Goal: Task Accomplishment & Management: Manage account settings

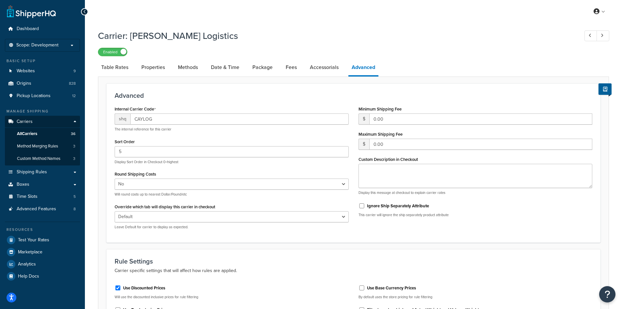
select select "false"
drag, startPoint x: 139, startPoint y: 71, endPoint x: 124, endPoint y: 67, distance: 15.1
click at [139, 71] on link "Properties" at bounding box center [153, 67] width 30 height 16
select select "HIGHEST"
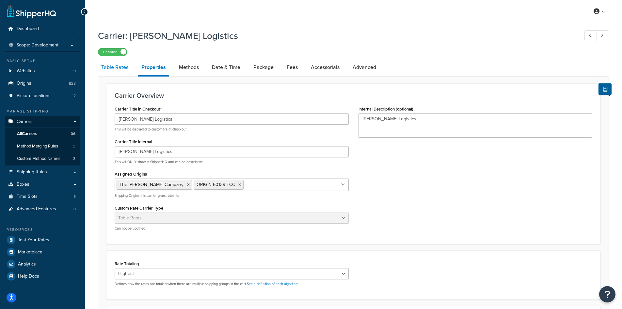
click at [121, 67] on link "Table Rates" at bounding box center [115, 67] width 34 height 16
select select "25"
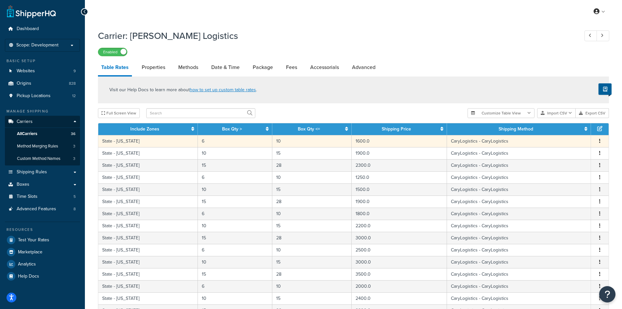
click at [598, 138] on button "button" at bounding box center [599, 141] width 5 height 7
click at [576, 129] on div "Edit" at bounding box center [567, 127] width 46 height 13
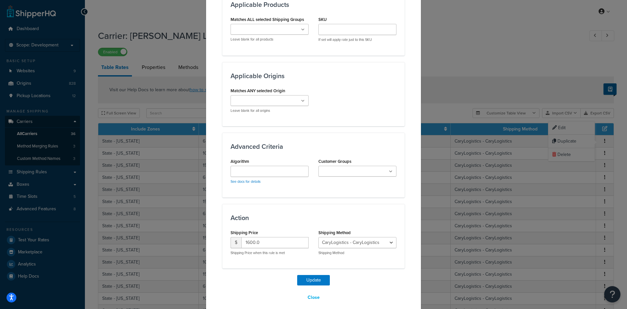
scroll to position [440, 0]
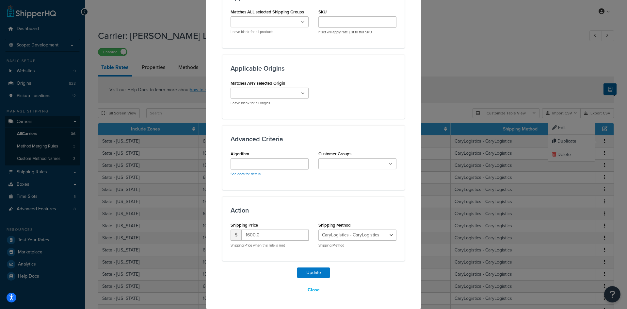
click at [281, 93] on input "Matches ANY selected Origin" at bounding box center [262, 93] width 58 height 7
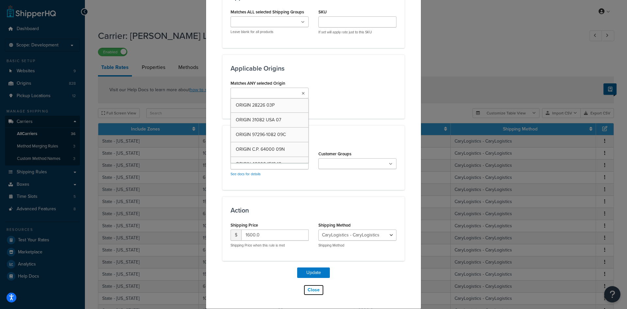
click at [313, 289] on button "Close" at bounding box center [313, 289] width 21 height 11
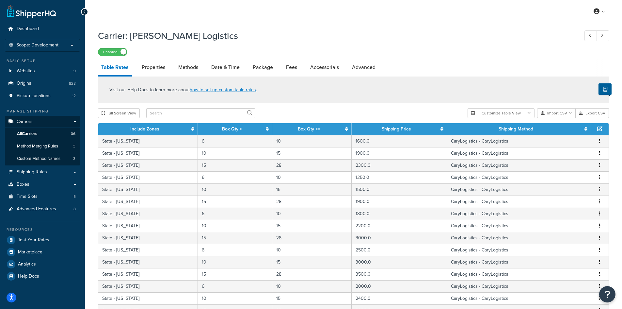
click at [422, 103] on div "Visit our Help Docs to learn more about how to set up custom table rates ." at bounding box center [353, 89] width 511 height 27
click at [564, 110] on button "Import CSV" at bounding box center [556, 113] width 39 height 10
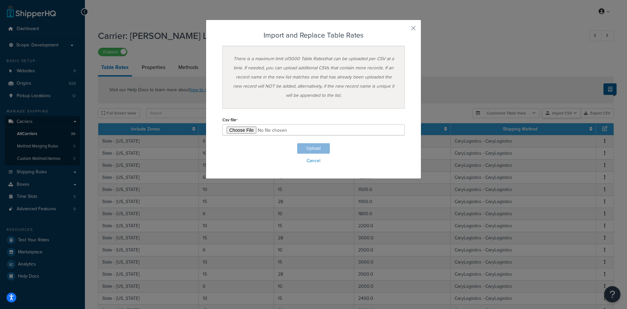
click at [561, 118] on div "Customize Table View Show all columns Show selected columns Import CSV Import a…" at bounding box center [543, 113] width 141 height 10
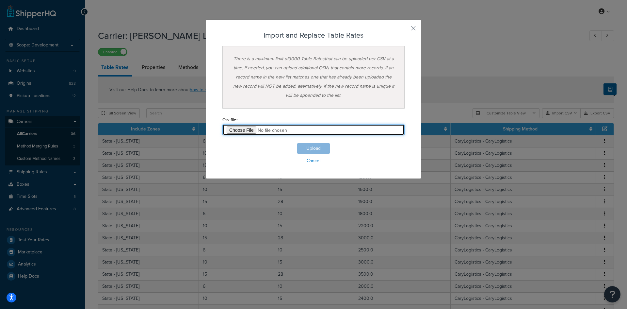
click at [248, 128] on input "file" at bounding box center [313, 129] width 182 height 11
type input "C:\fakepath\Il-Test1.csv"
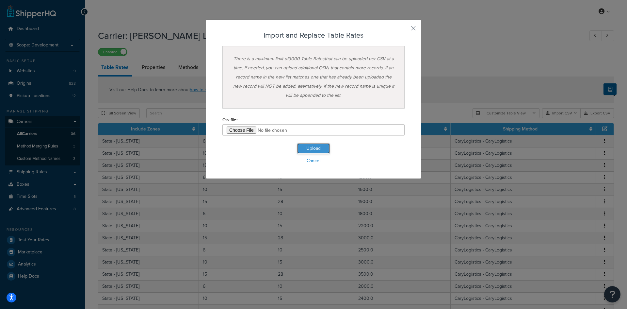
click at [313, 150] on button "Upload" at bounding box center [313, 148] width 33 height 10
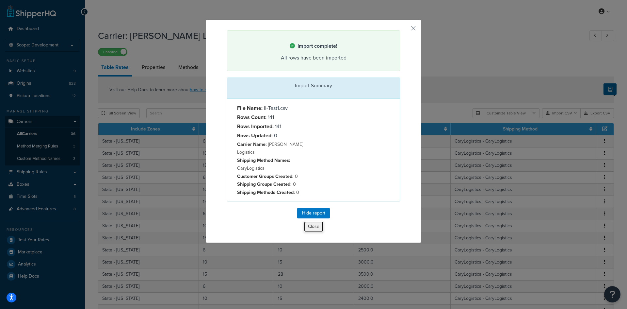
click at [313, 221] on button "Close" at bounding box center [314, 226] width 20 height 11
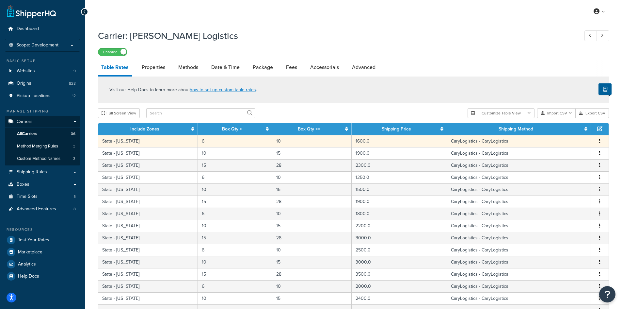
click at [600, 141] on icon "button" at bounding box center [599, 141] width 1 height 5
click at [568, 127] on div "Edit" at bounding box center [567, 127] width 46 height 13
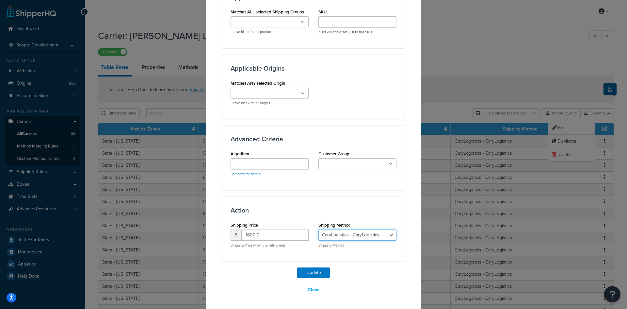
click at [362, 237] on select "CaryLogistics - CaryLogistics" at bounding box center [357, 234] width 78 height 11
click at [311, 290] on button "Close" at bounding box center [313, 289] width 21 height 11
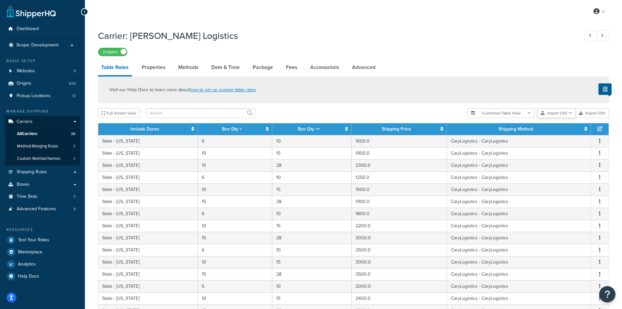
click at [560, 110] on button "Import CSV" at bounding box center [556, 113] width 39 height 10
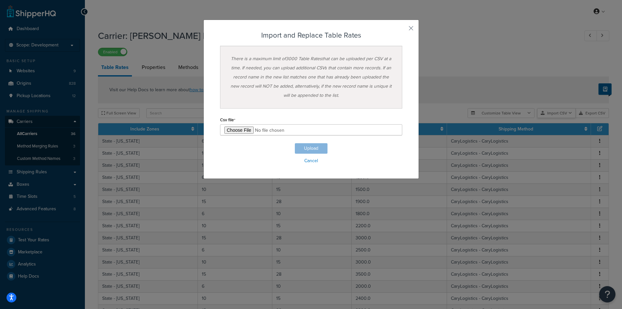
click at [554, 118] on div "Customize Table View Show all columns Show selected columns Import CSV Import a…" at bounding box center [538, 113] width 141 height 10
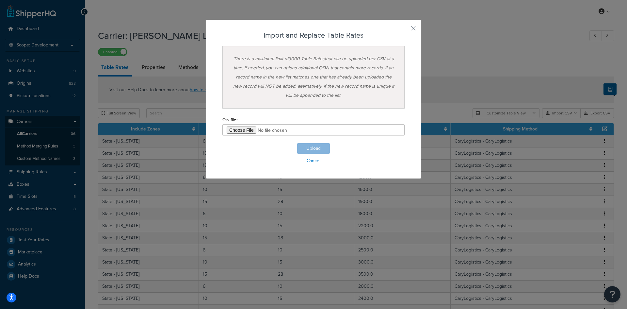
click at [250, 124] on div "Csv file" at bounding box center [313, 125] width 182 height 20
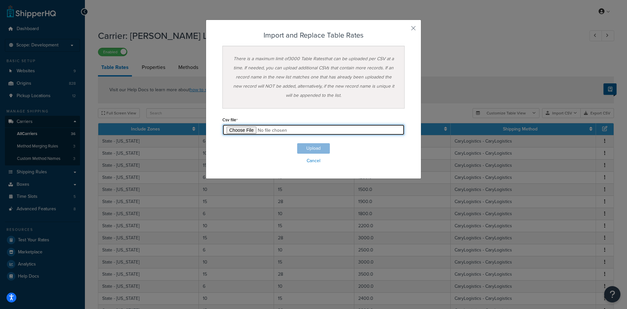
click at [244, 129] on input "file" at bounding box center [313, 129] width 182 height 11
type input "C:\fakepath\Il-Test1.csv"
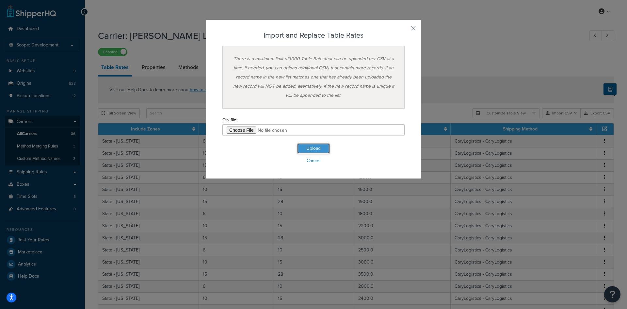
click at [316, 152] on button "Upload" at bounding box center [313, 148] width 33 height 10
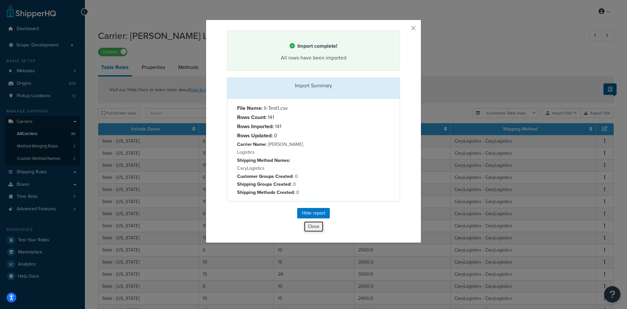
click at [310, 221] on button "Close" at bounding box center [314, 226] width 20 height 11
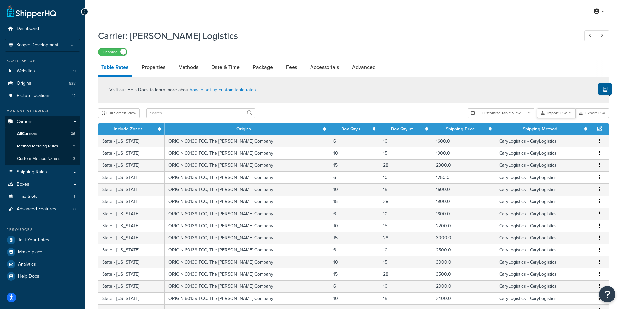
click at [562, 111] on button "Import CSV" at bounding box center [556, 113] width 39 height 10
click at [563, 118] on div "Customize Table View Show all columns Show selected columns Import CSV Import a…" at bounding box center [538, 113] width 141 height 10
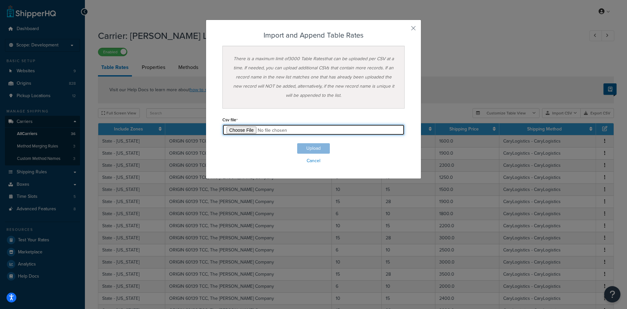
click at [246, 133] on input "file" at bounding box center [313, 129] width 182 height 11
type input "C:\fakepath\CA-Test1.csv"
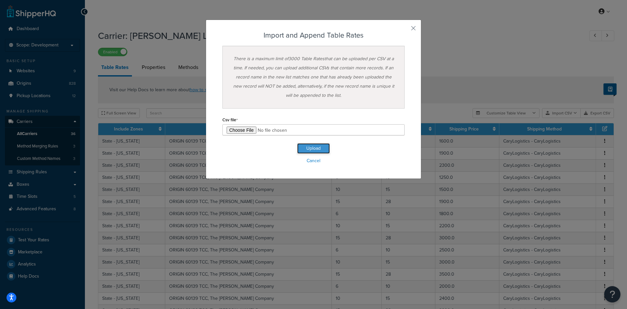
click at [310, 147] on button "Upload" at bounding box center [313, 148] width 33 height 10
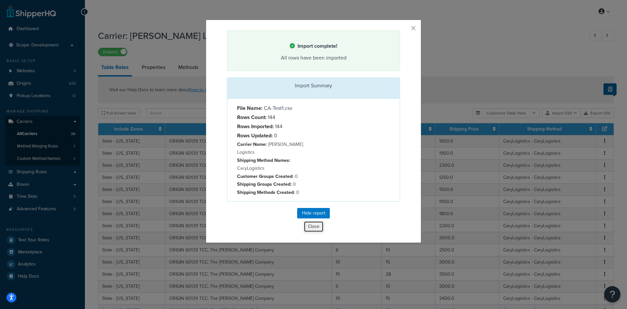
click at [313, 221] on button "Close" at bounding box center [314, 226] width 20 height 11
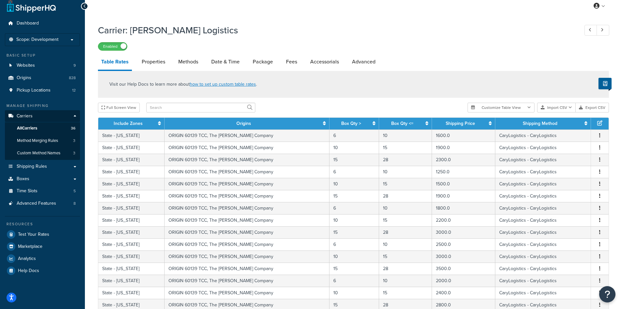
scroll to position [0, 0]
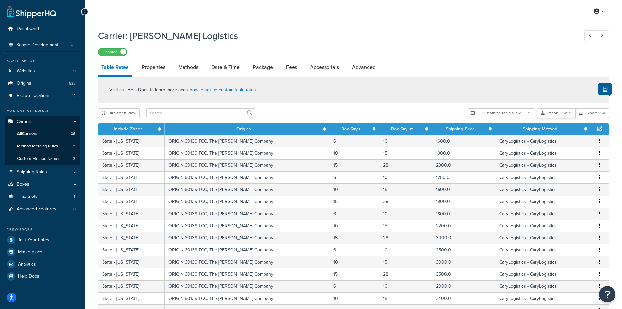
click at [564, 112] on button "Import CSV" at bounding box center [556, 113] width 39 height 10
click at [561, 118] on div "Customize Table View Show all columns Show selected columns Import CSV Import a…" at bounding box center [538, 113] width 141 height 10
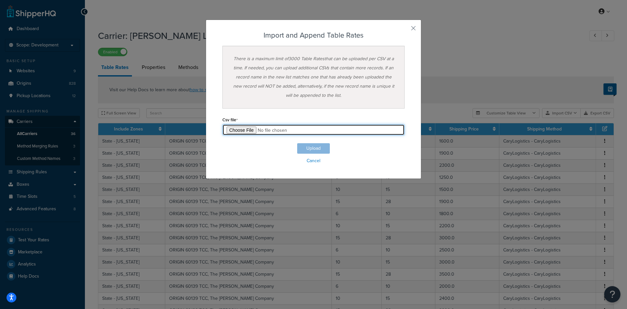
click at [245, 130] on input "file" at bounding box center [313, 129] width 182 height 11
type input "C:\fakepath\IN-Test1.csv"
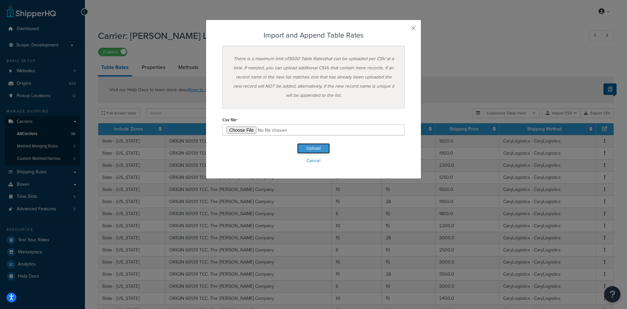
click at [317, 147] on button "Upload" at bounding box center [313, 148] width 33 height 10
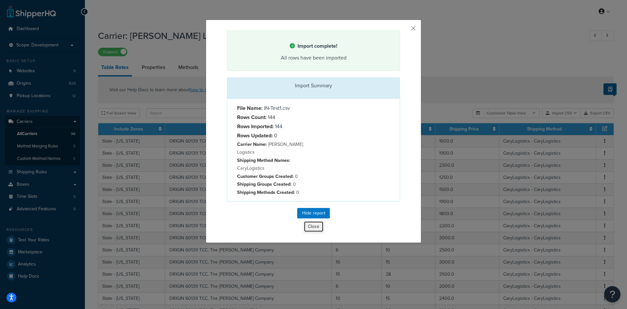
click at [318, 222] on button "Close" at bounding box center [314, 226] width 20 height 11
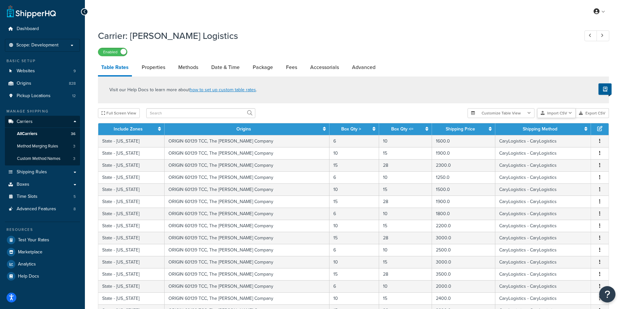
click at [540, 110] on button "Import CSV" at bounding box center [556, 113] width 39 height 10
click at [560, 118] on div "Customize Table View Show all columns Show selected columns Import CSV Import a…" at bounding box center [538, 113] width 141 height 10
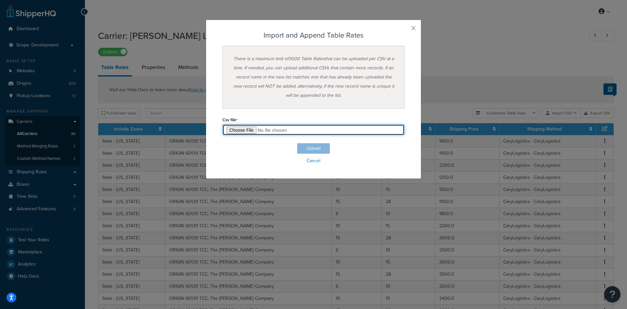
click at [242, 127] on input "file" at bounding box center [313, 129] width 182 height 11
type input "C:\fakepath\NC-Test1.csv"
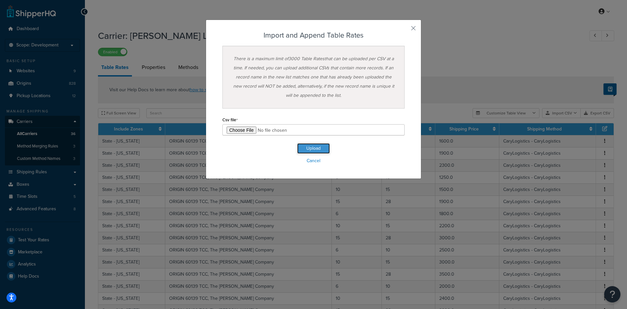
click at [306, 147] on button "Upload" at bounding box center [313, 148] width 33 height 10
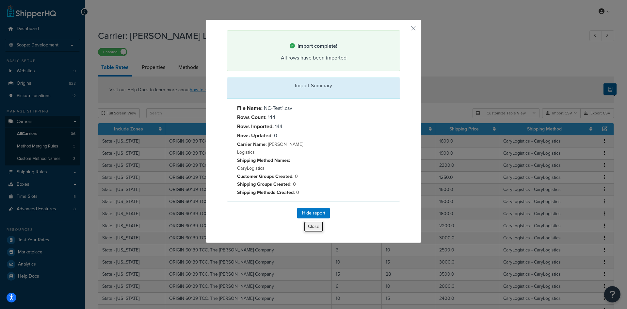
click at [307, 221] on button "Close" at bounding box center [314, 226] width 20 height 11
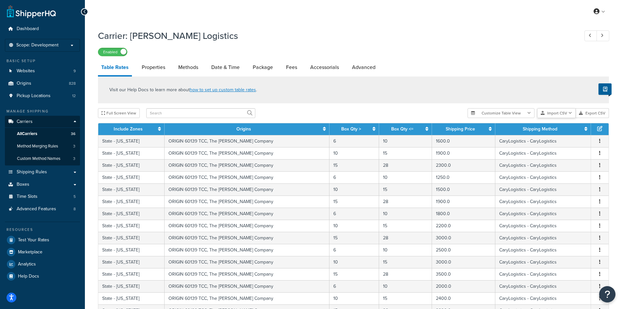
click at [567, 116] on button "Import CSV" at bounding box center [556, 113] width 39 height 10
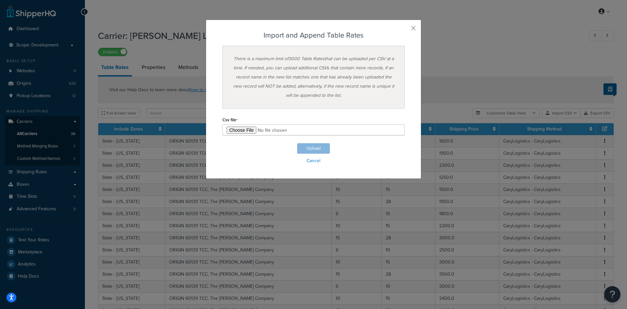
click at [562, 118] on div "Customize Table View Show all columns Show selected columns Import CSV Import a…" at bounding box center [543, 113] width 141 height 10
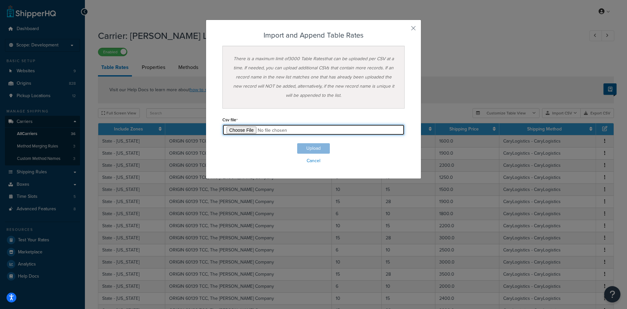
click at [239, 131] on input "file" at bounding box center [313, 129] width 182 height 11
type input "C:\fakepath\PA-Test1.csv"
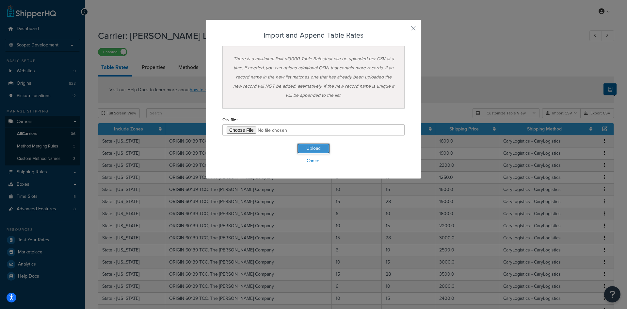
click at [318, 148] on button "Upload" at bounding box center [313, 148] width 33 height 10
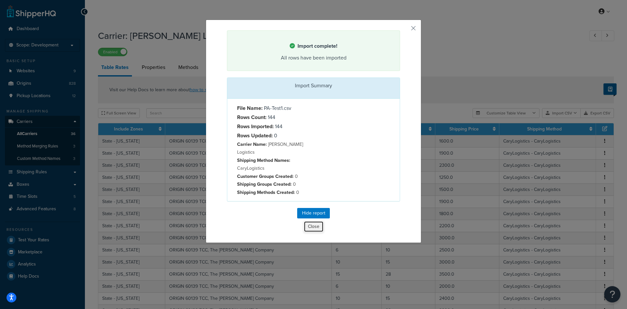
click at [316, 221] on button "Close" at bounding box center [314, 226] width 20 height 11
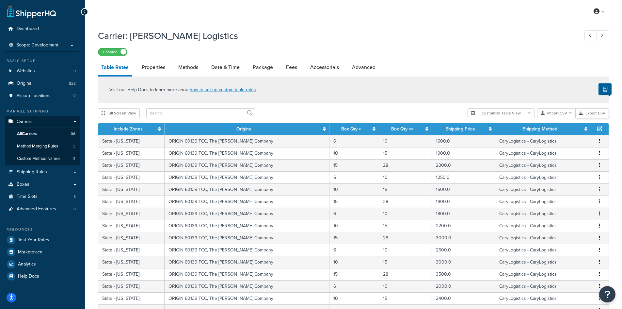
click at [602, 112] on button "Export CSV" at bounding box center [592, 113] width 33 height 10
click at [561, 112] on button "Import CSV" at bounding box center [556, 113] width 39 height 10
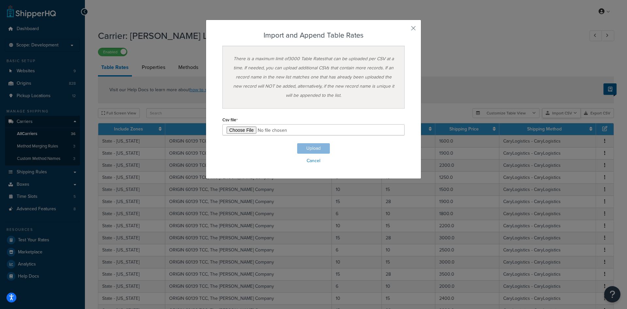
click at [560, 118] on div "Customize Table View Show all columns Show selected columns Import CSV Import a…" at bounding box center [543, 113] width 141 height 10
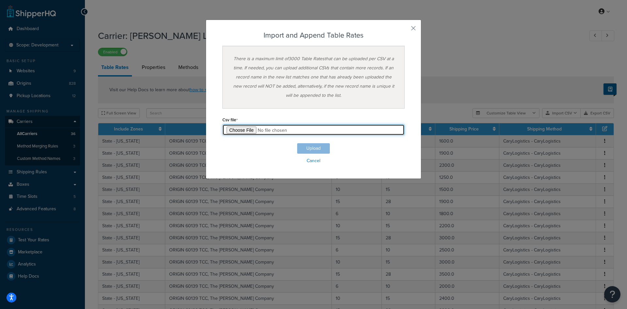
click at [233, 127] on input "file" at bounding box center [313, 129] width 182 height 11
type input "C:\fakepath\TX-Test1.csv"
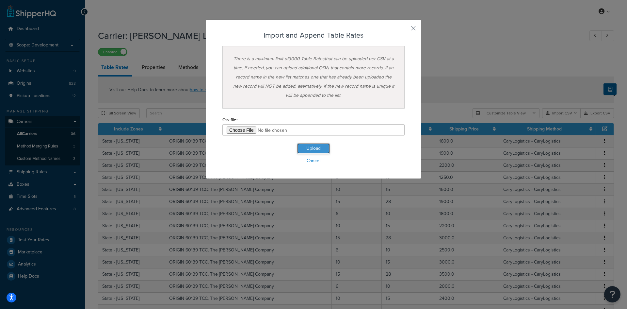
click at [309, 147] on button "Upload" at bounding box center [313, 148] width 33 height 10
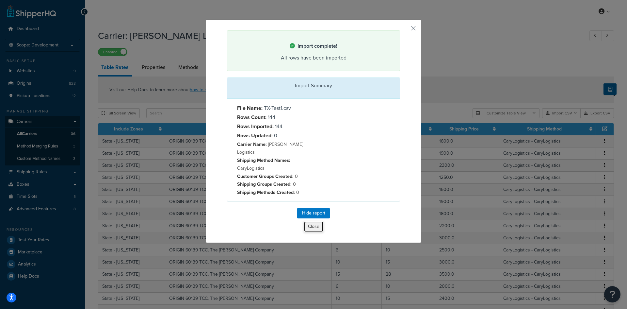
click at [306, 221] on button "Close" at bounding box center [314, 226] width 20 height 11
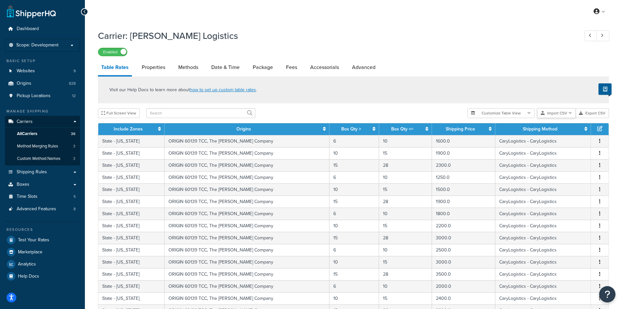
click at [564, 114] on button "Import CSV" at bounding box center [556, 113] width 39 height 10
click at [564, 118] on div "Customize Table View Show all columns Show selected columns Import CSV Import a…" at bounding box center [538, 113] width 141 height 10
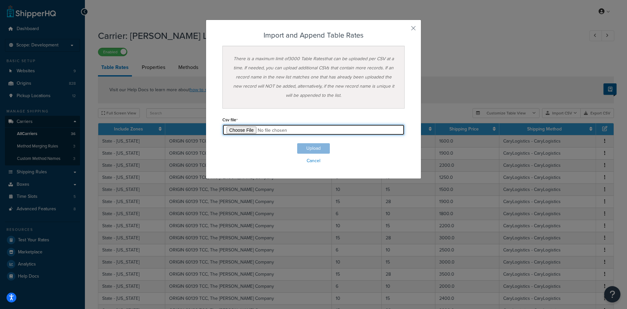
click at [247, 125] on input "file" at bounding box center [313, 129] width 182 height 11
type input "C:\fakepath\UT-Test1.csv"
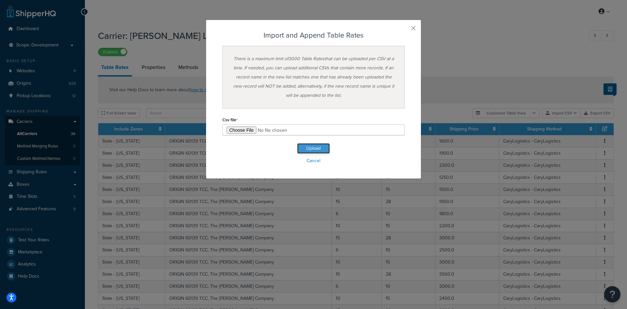
click at [310, 149] on button "Upload" at bounding box center [313, 148] width 33 height 10
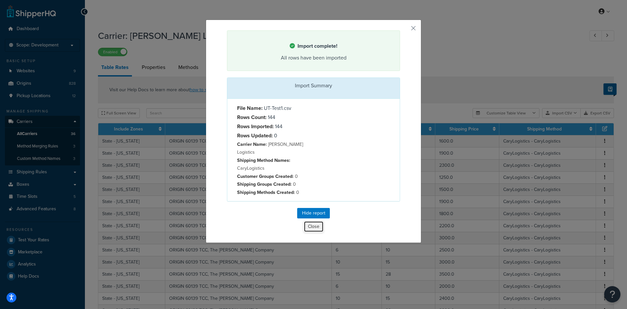
click at [317, 221] on button "Close" at bounding box center [314, 226] width 20 height 11
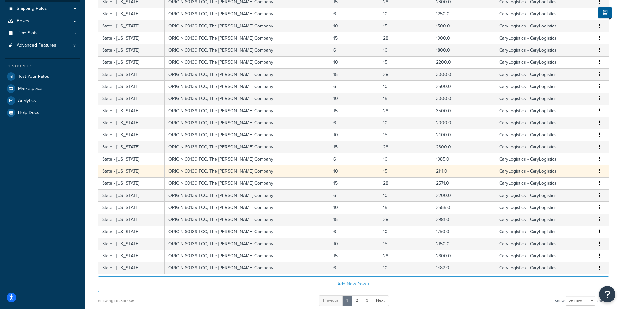
scroll to position [220, 0]
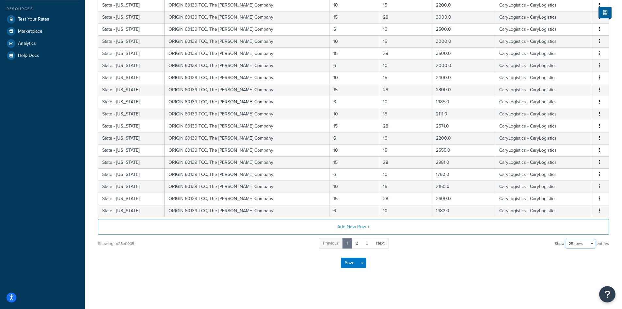
click at [586, 247] on select "10 rows 15 rows 25 rows 50 rows 100 rows 1000 rows" at bounding box center [580, 243] width 29 height 10
select select "100"
click at [567, 238] on select "10 rows 15 rows 25 rows 50 rows 100 rows 1000 rows" at bounding box center [580, 243] width 29 height 10
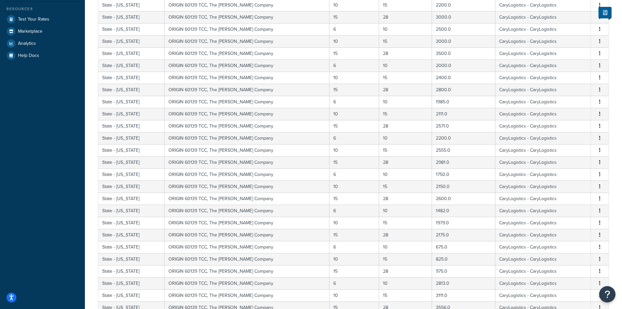
scroll to position [1127, 0]
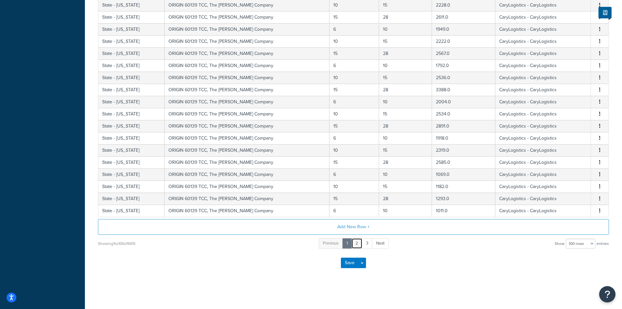
click at [359, 241] on link "2" at bounding box center [356, 243] width 11 height 11
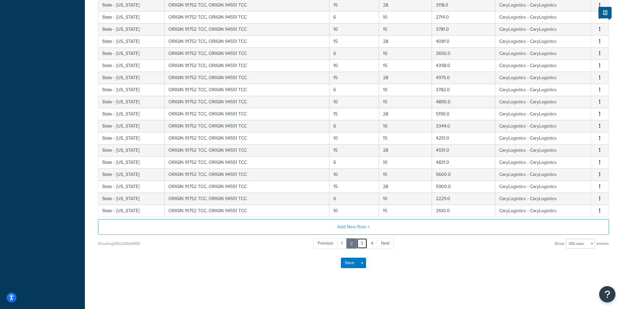
click at [362, 242] on link "3" at bounding box center [362, 243] width 11 height 11
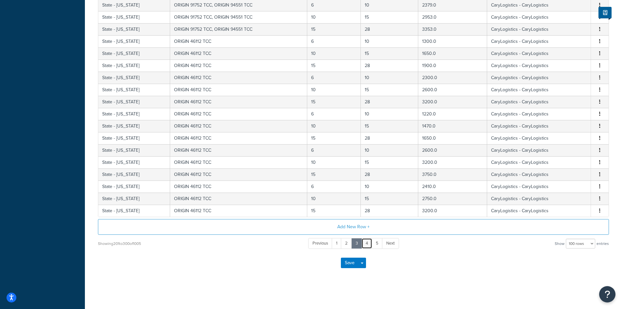
click at [367, 242] on link "4" at bounding box center [367, 243] width 11 height 11
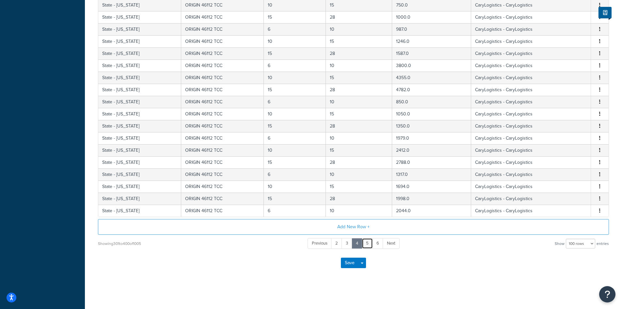
click at [371, 242] on link "5" at bounding box center [367, 243] width 11 height 11
click at [371, 242] on link "6" at bounding box center [367, 243] width 11 height 11
click at [371, 242] on link "7" at bounding box center [367, 243] width 11 height 11
click at [368, 243] on link "8" at bounding box center [367, 243] width 11 height 11
click at [368, 243] on link "9" at bounding box center [367, 243] width 11 height 11
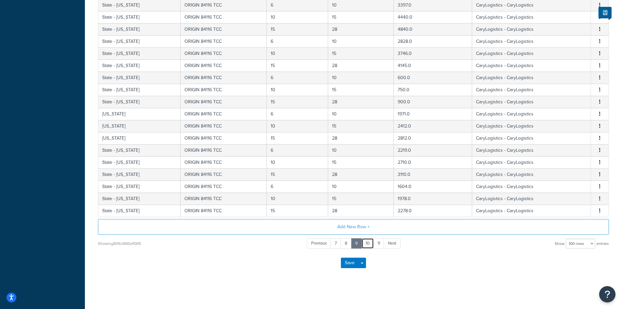
click at [368, 243] on link "10" at bounding box center [368, 243] width 12 height 11
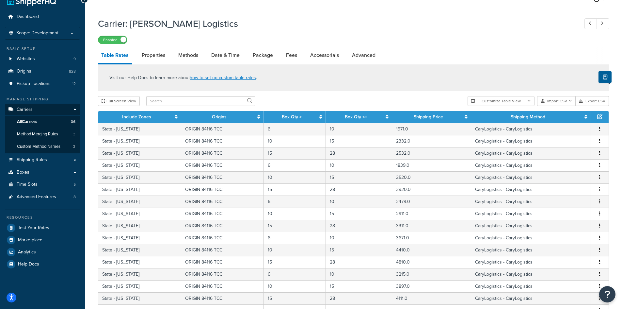
scroll to position [0, 0]
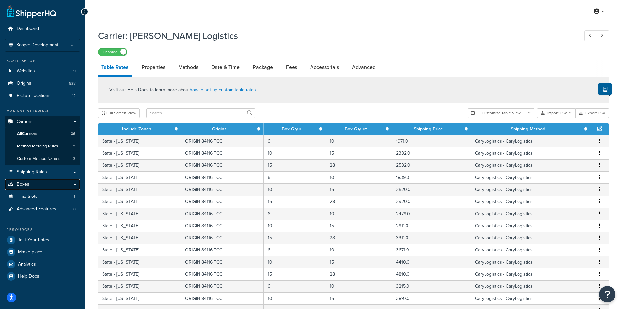
click at [31, 180] on link "Boxes" at bounding box center [42, 184] width 75 height 12
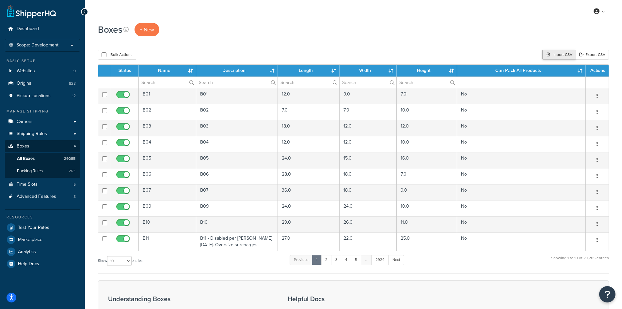
click at [558, 49] on div "Boxes + New Bulk Actions Duplicate Delete Import CSV Export CSV Contact Us Send…" at bounding box center [353, 216] width 537 height 386
click at [558, 53] on div "Import CSV" at bounding box center [559, 55] width 33 height 10
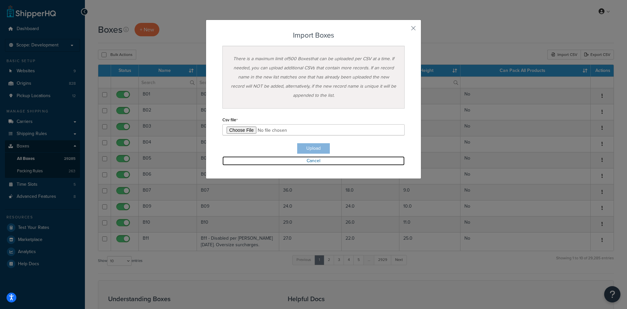
click at [315, 159] on link "Cancel" at bounding box center [313, 160] width 182 height 9
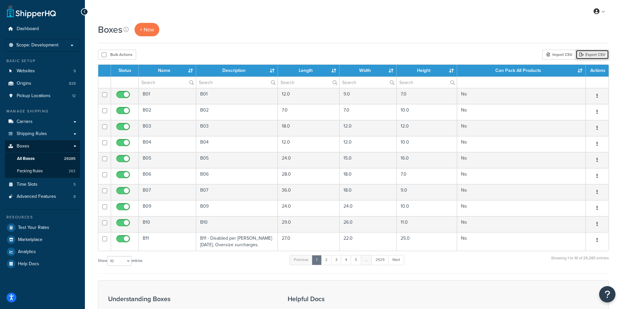
click at [585, 55] on link "Export CSV" at bounding box center [592, 55] width 33 height 10
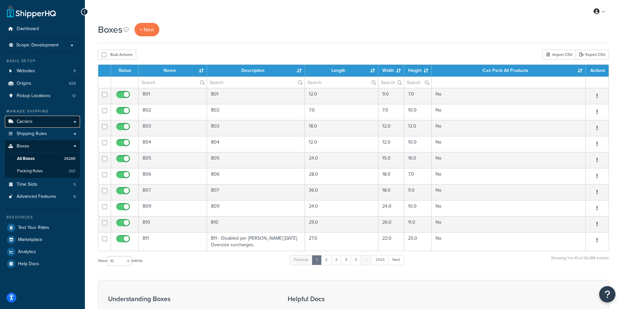
click at [33, 119] on link "Carriers" at bounding box center [42, 122] width 75 height 12
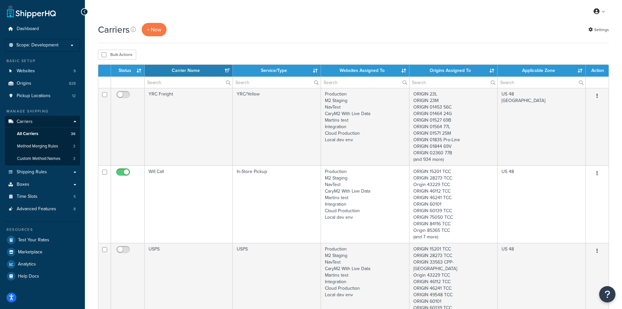
select select "15"
click at [133, 71] on th "Status" at bounding box center [128, 71] width 34 height 12
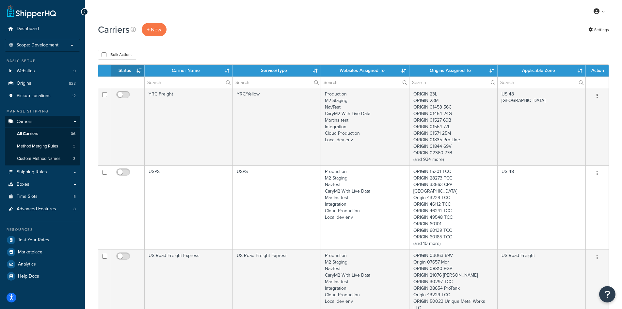
click at [136, 70] on th "Status" at bounding box center [128, 71] width 34 height 12
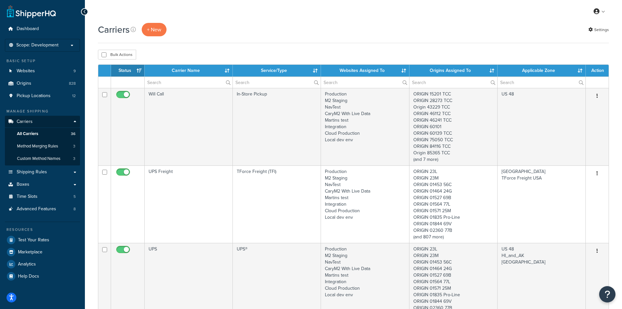
click at [136, 70] on th "Status" at bounding box center [128, 71] width 34 height 12
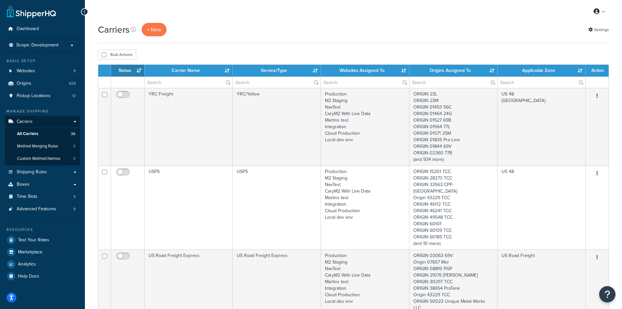
click at [69, 52] on ul "Dashboard Scope: Development Live Integration Test Basic Setup Websites 9 Origi…" at bounding box center [42, 152] width 75 height 259
click at [67, 48] on li "Scope: Development Live Integration Test" at bounding box center [42, 45] width 75 height 13
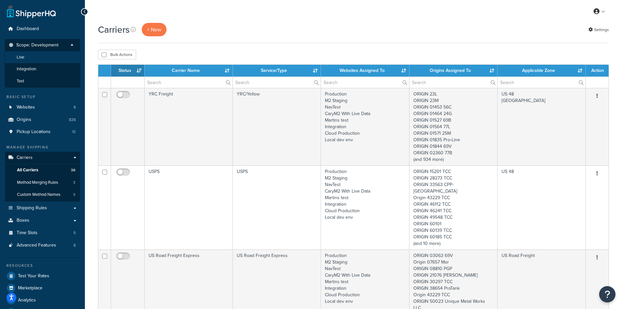
click at [56, 63] on li "Live" at bounding box center [43, 57] width 76 height 12
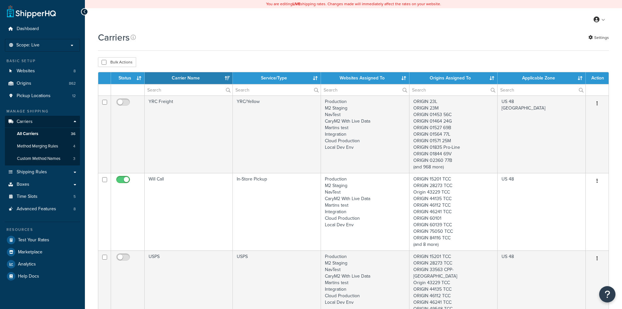
select select "15"
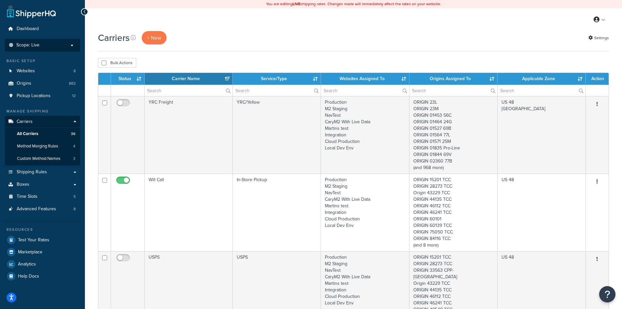
click at [57, 46] on p "Scope: Live" at bounding box center [42, 45] width 69 height 6
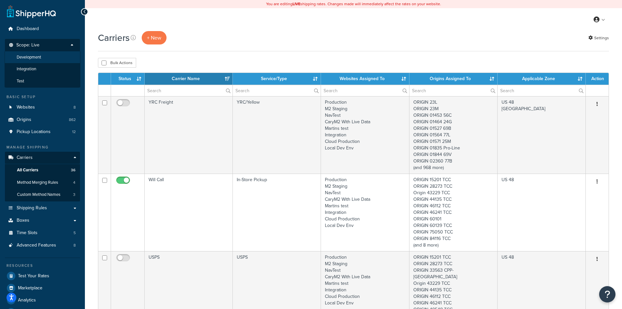
click at [57, 59] on li "Development" at bounding box center [43, 57] width 76 height 12
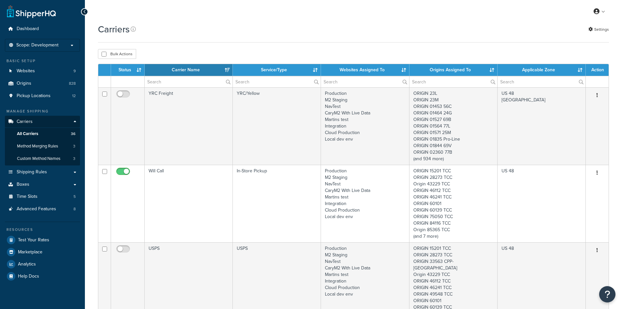
select select "15"
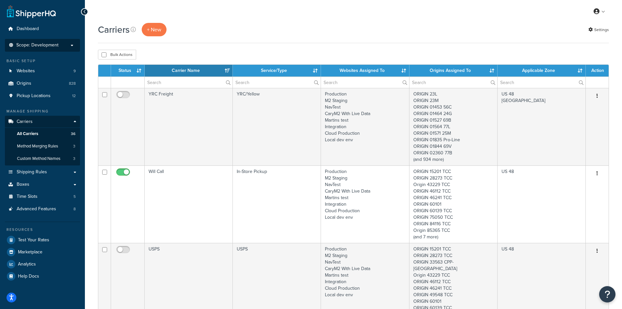
click at [37, 44] on span "Scope: Development" at bounding box center [37, 45] width 42 height 6
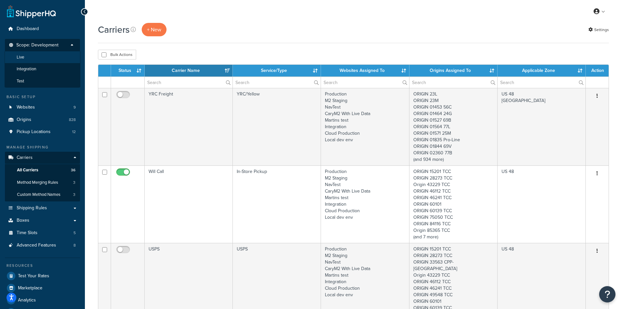
click at [38, 58] on li "Live" at bounding box center [43, 57] width 76 height 12
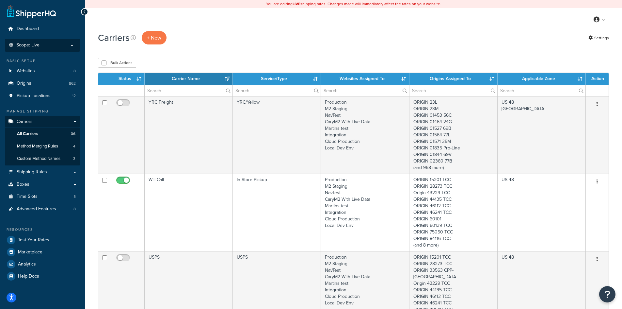
click at [33, 49] on li "Scope: Live Development Integration Test" at bounding box center [42, 45] width 75 height 13
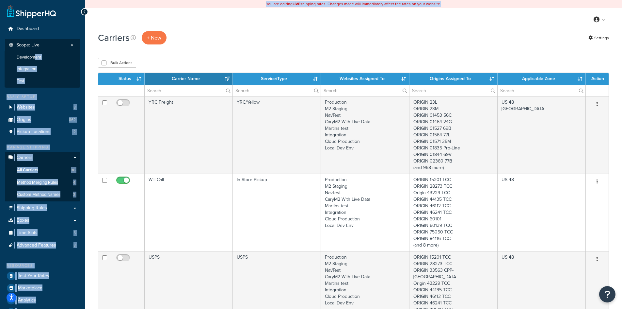
drag, startPoint x: 37, startPoint y: 57, endPoint x: 224, endPoint y: 24, distance: 190.4
click at [222, 24] on div "My Profile Billing Global Settings Contact Us Logout" at bounding box center [353, 19] width 537 height 23
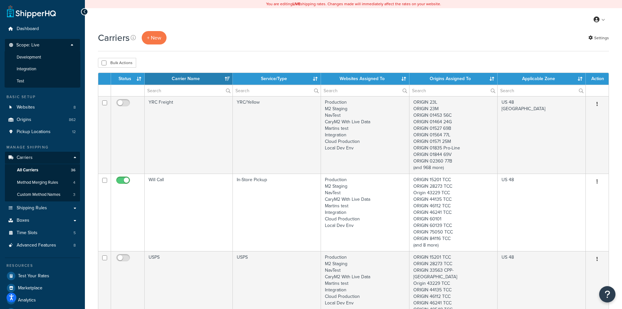
click at [139, 76] on th "Status" at bounding box center [128, 79] width 34 height 12
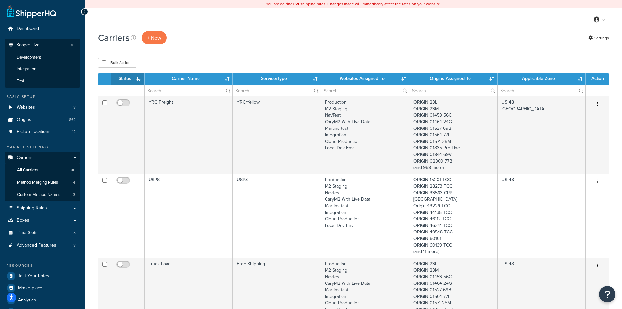
click at [136, 80] on th "Status" at bounding box center [128, 79] width 34 height 12
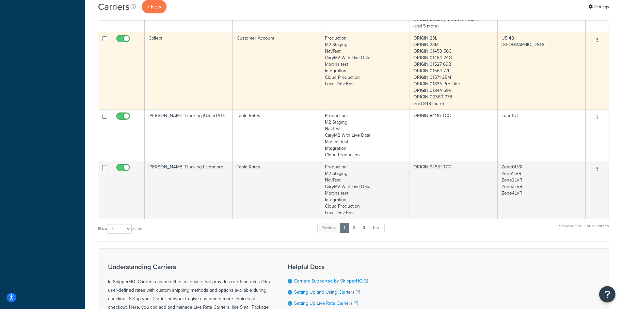
scroll to position [980, 0]
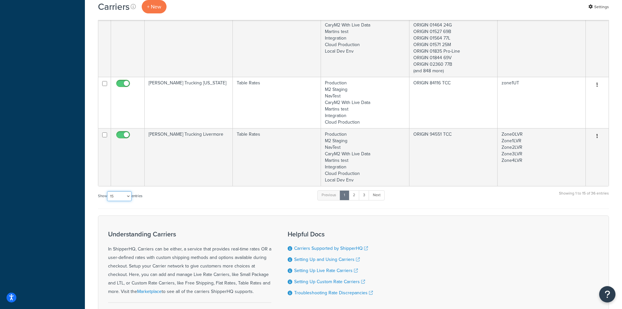
click at [116, 191] on select "10 15 25 50 100" at bounding box center [119, 196] width 24 height 10
select select "50"
click at [108, 201] on select "10 15 25 50 100" at bounding box center [119, 196] width 24 height 10
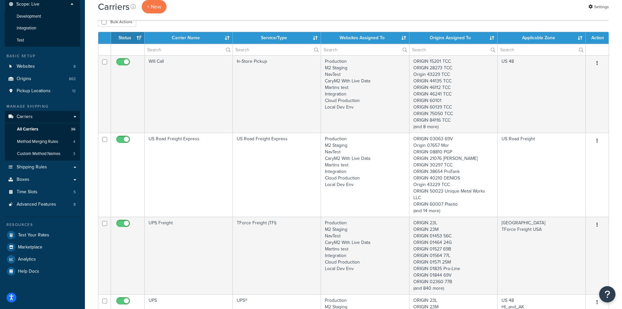
scroll to position [0, 0]
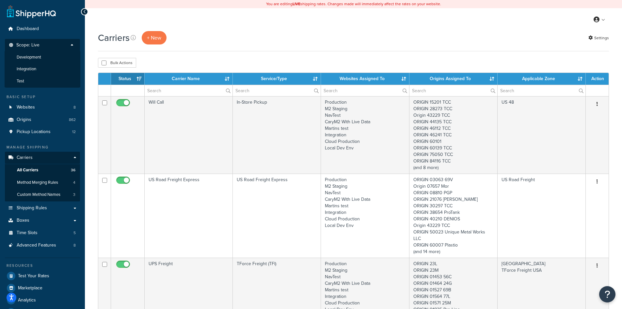
click at [37, 44] on span "Scope: Live" at bounding box center [27, 45] width 23 height 6
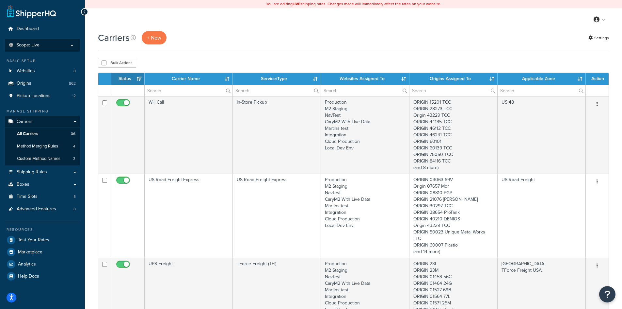
click at [42, 47] on p "Scope: Live" at bounding box center [42, 45] width 69 height 6
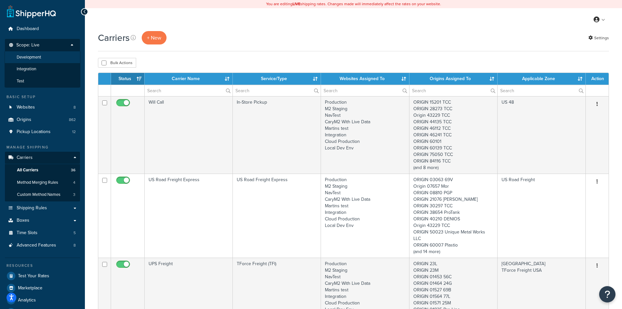
click at [40, 58] on span "Development" at bounding box center [29, 58] width 24 height 6
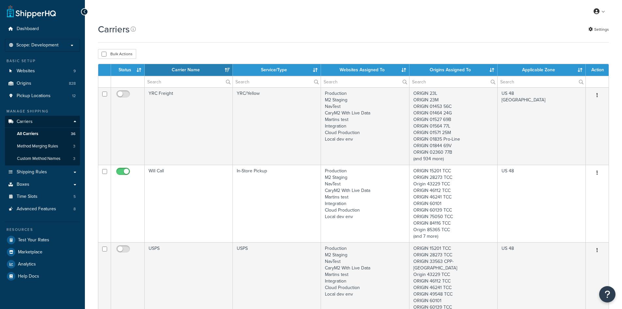
select select "15"
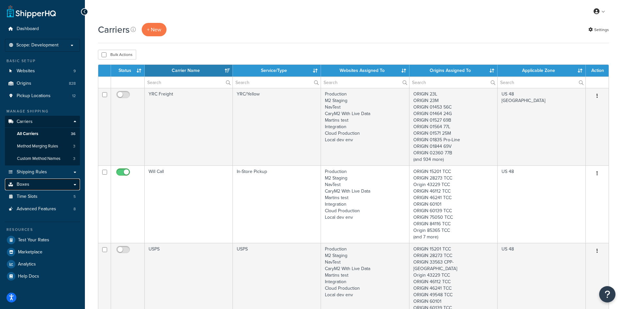
click at [35, 181] on link "Boxes" at bounding box center [42, 184] width 75 height 12
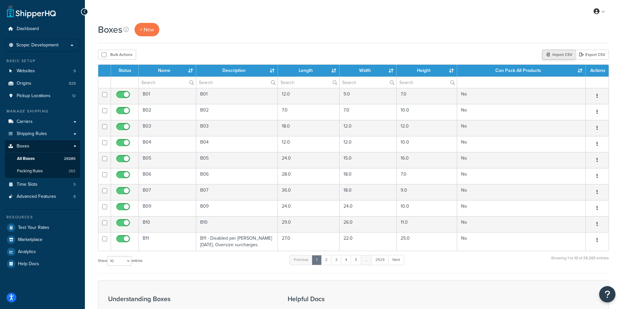
click at [563, 55] on div "Import CSV" at bounding box center [559, 55] width 33 height 10
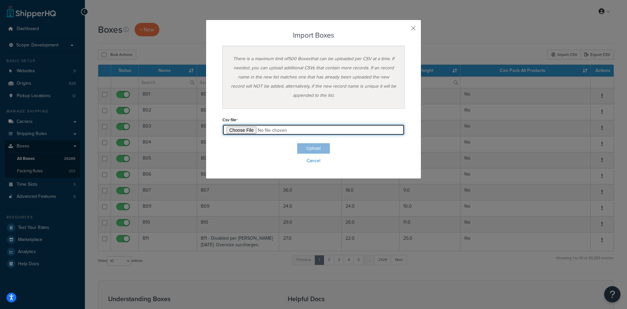
click at [244, 133] on input "file" at bounding box center [313, 129] width 182 height 11
type input "C:\fakepath\Box Import-2025-09-30 0630-CaryLogistics-SB1-a.csv"
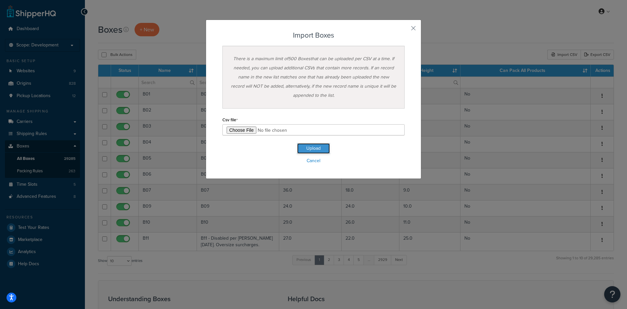
click at [311, 149] on button "Upload" at bounding box center [313, 148] width 33 height 10
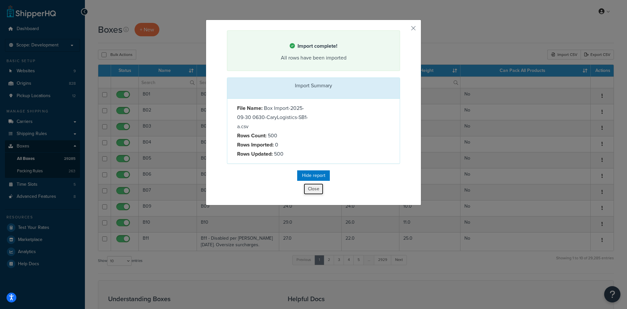
click at [312, 186] on button "Close" at bounding box center [314, 188] width 20 height 11
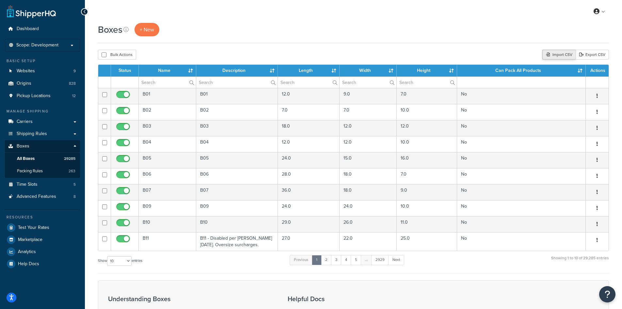
click at [555, 53] on div "Import CSV" at bounding box center [559, 55] width 33 height 10
click at [557, 56] on div "Import CSV" at bounding box center [559, 55] width 33 height 10
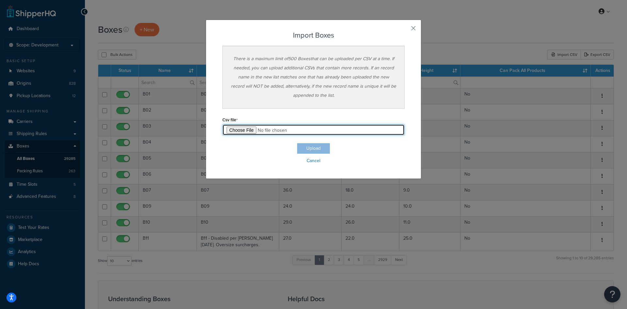
click at [250, 132] on input "file" at bounding box center [313, 129] width 182 height 11
type input "C:\fakepath\Box Import-2025-09-30 0630-CaryLogistics-SB1-b.csv"
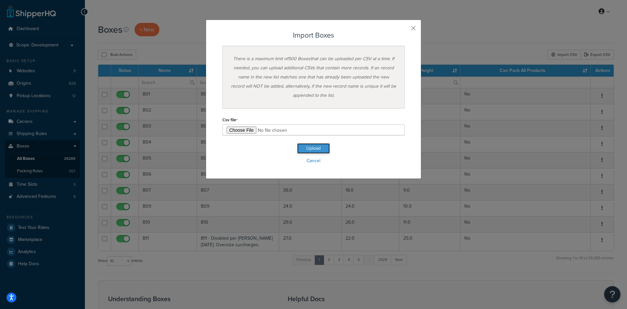
click at [316, 147] on button "Upload" at bounding box center [313, 148] width 33 height 10
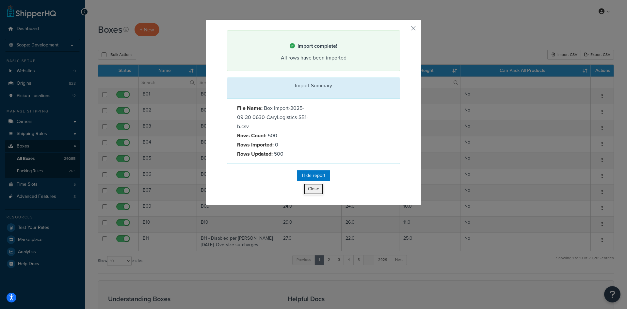
click at [311, 188] on button "Close" at bounding box center [314, 188] width 20 height 11
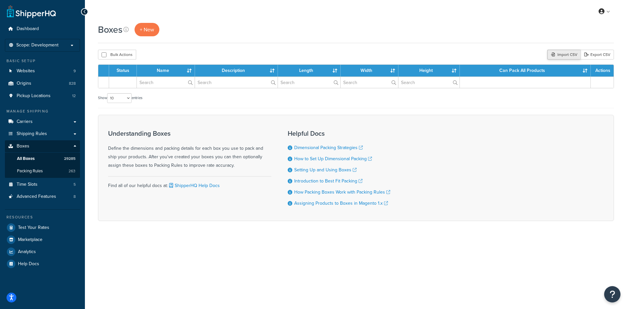
click at [552, 55] on div "Import CSV" at bounding box center [563, 55] width 33 height 10
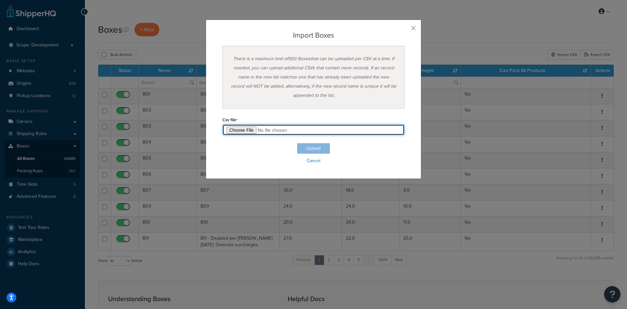
click at [241, 129] on input "file" at bounding box center [313, 129] width 182 height 11
type input "C:\fakepath\Box Import-2025-09-30 0630-CaryLogistics-SB1-c.csv"
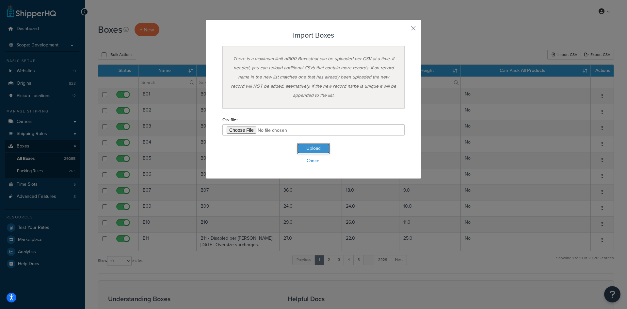
click at [307, 143] on button "Upload" at bounding box center [313, 148] width 33 height 10
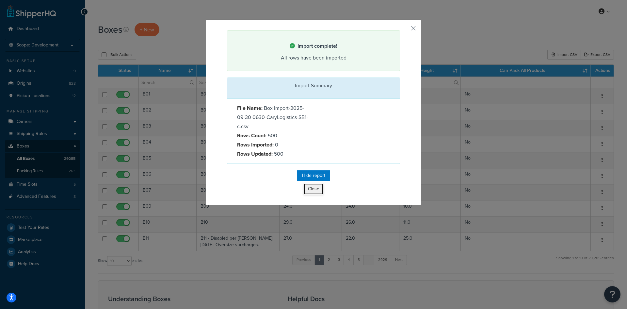
click at [313, 191] on button "Close" at bounding box center [314, 188] width 20 height 11
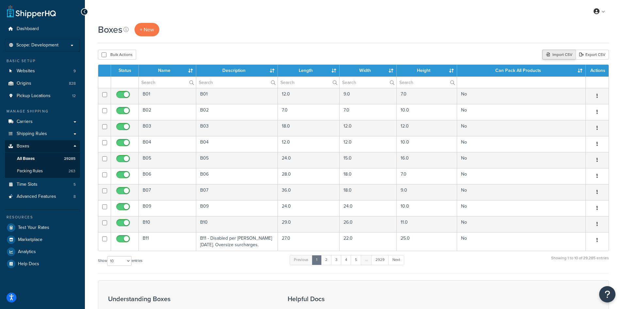
click at [559, 52] on div "Import CSV" at bounding box center [559, 55] width 33 height 10
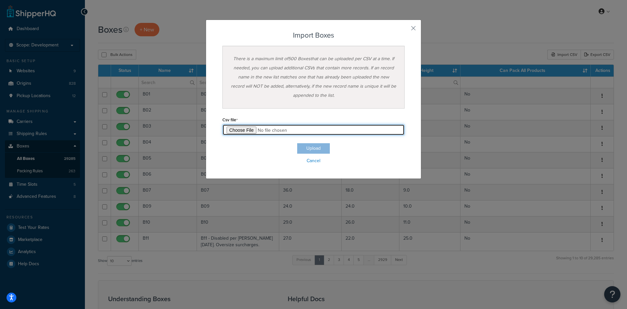
click at [237, 127] on input "file" at bounding box center [313, 129] width 182 height 11
type input "C:\fakepath\Box Import-2025-09-30 0630-CaryLogistics-SB1-d.csv"
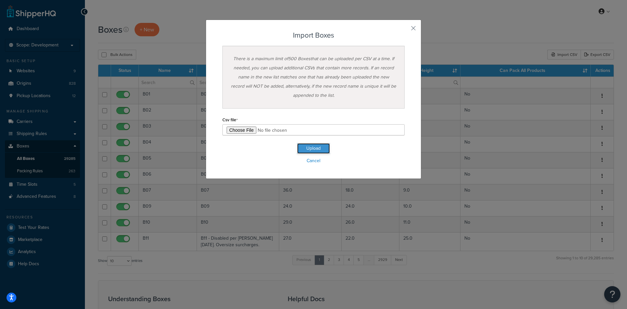
click at [306, 143] on button "Upload" at bounding box center [313, 148] width 33 height 10
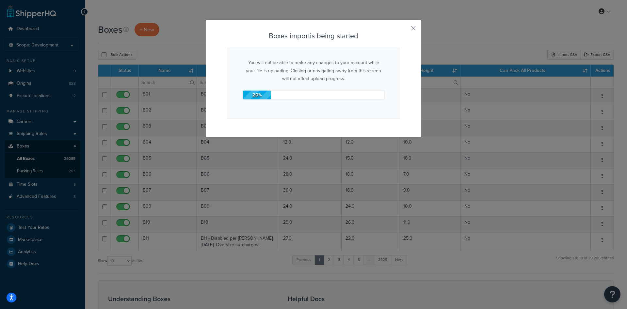
click at [316, 145] on div "Boxes import is being started You will not be able to make any changes to your …" at bounding box center [313, 154] width 627 height 309
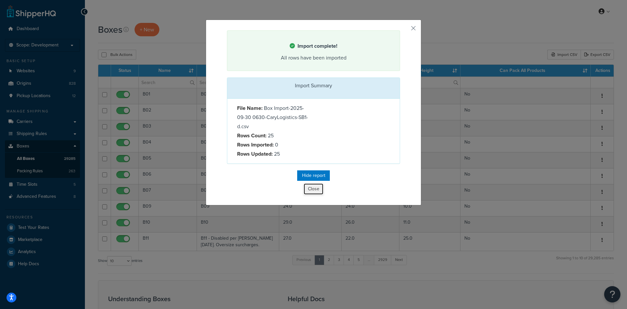
click at [309, 188] on button "Close" at bounding box center [314, 188] width 20 height 11
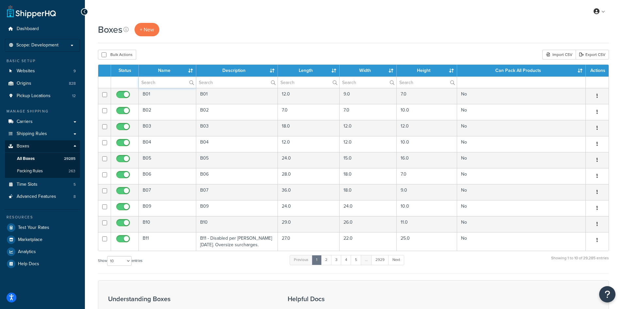
click at [174, 85] on input "text" at bounding box center [167, 82] width 57 height 11
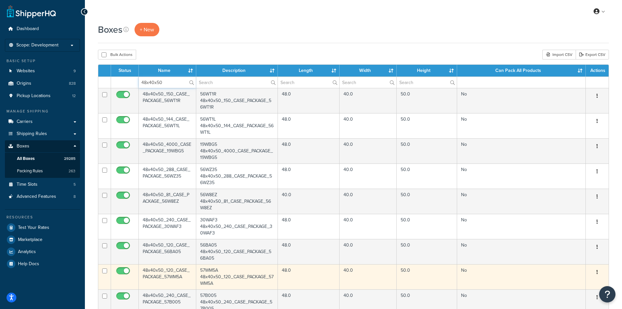
type input "48x40x50"
click at [597, 272] on icon "button" at bounding box center [597, 271] width 1 height 5
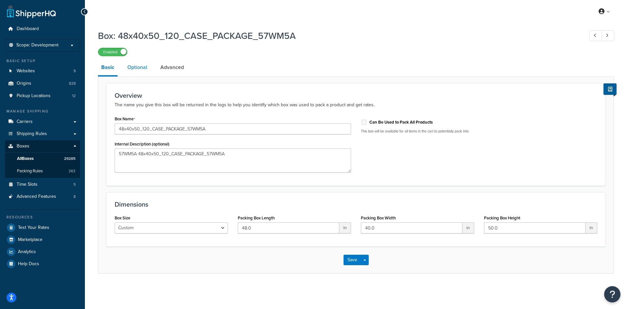
click at [136, 69] on link "Optional" at bounding box center [137, 67] width 26 height 16
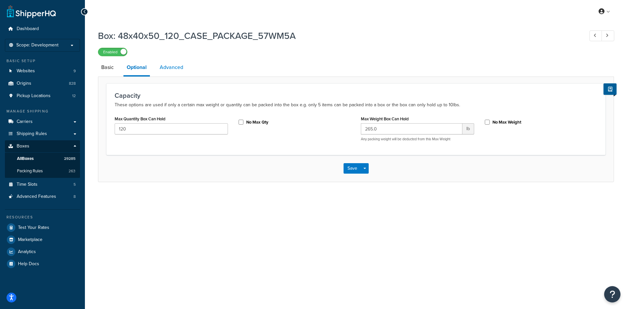
click at [168, 67] on link "Advanced" at bounding box center [171, 67] width 30 height 16
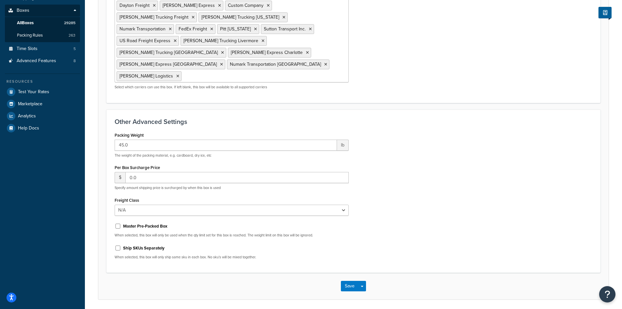
scroll to position [134, 0]
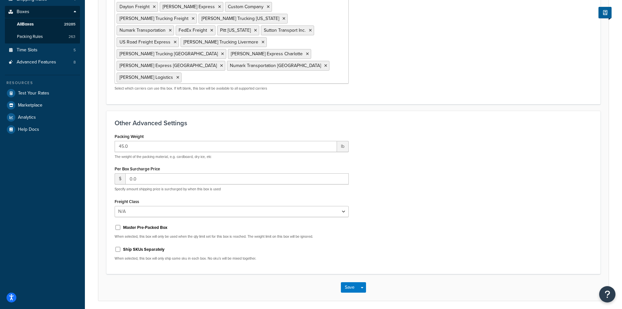
click at [221, 86] on form "Assign Box to Carriers This is where you can assign the box to only be packed f…" at bounding box center [353, 124] width 511 height 351
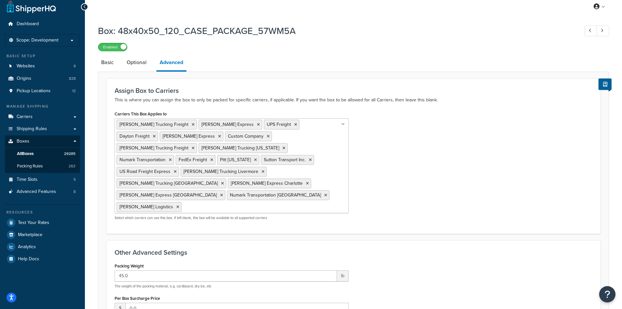
scroll to position [0, 0]
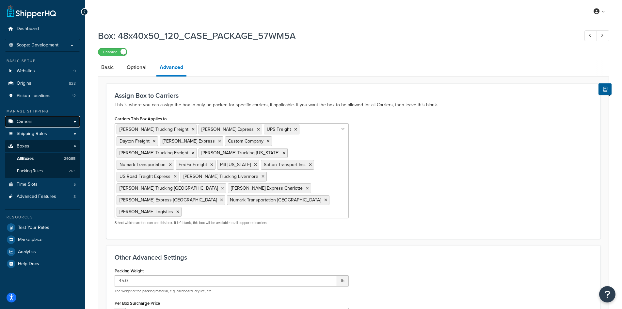
click at [36, 122] on link "Carriers" at bounding box center [42, 122] width 75 height 12
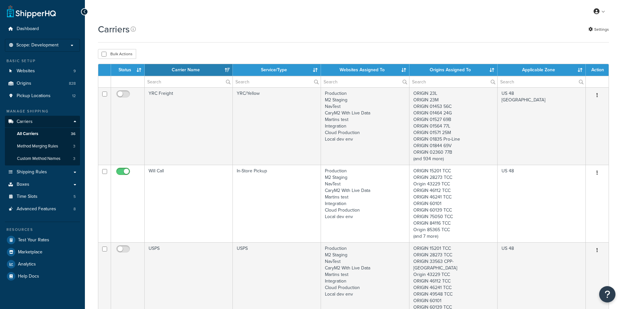
select select "15"
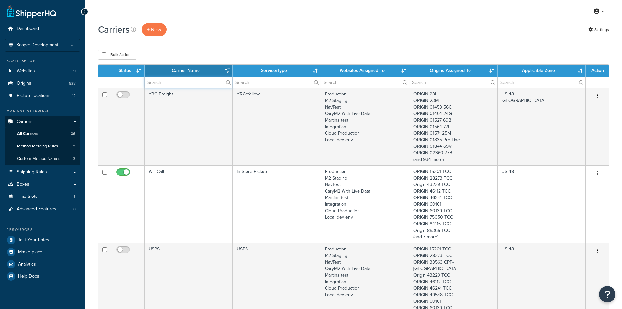
click at [197, 84] on input "text" at bounding box center [189, 82] width 88 height 11
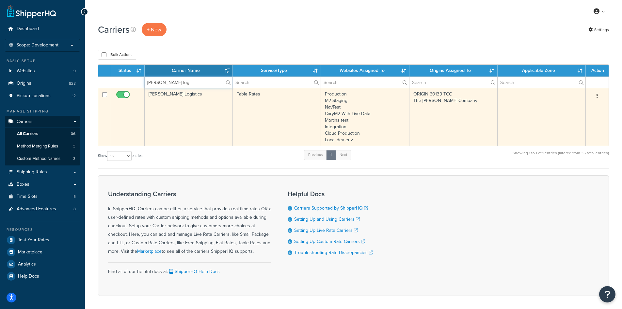
type input "cary log"
click at [597, 92] on button "button" at bounding box center [597, 96] width 9 height 10
click at [569, 109] on link "Edit" at bounding box center [571, 108] width 52 height 13
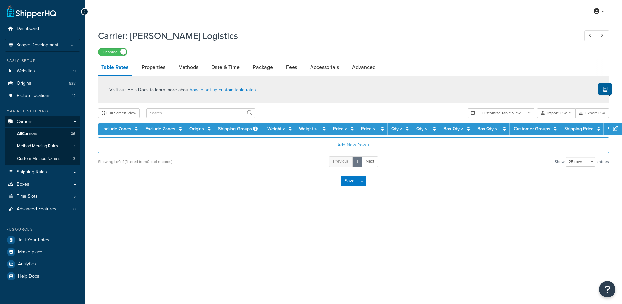
select select "25"
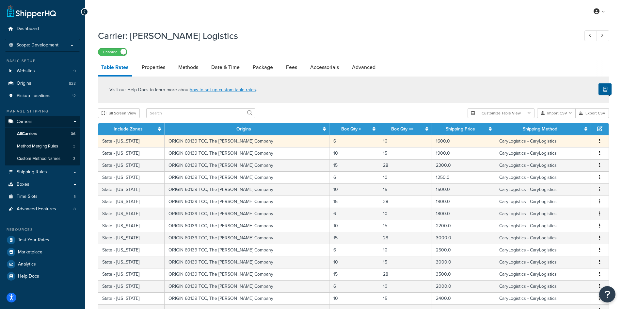
click at [601, 142] on button "button" at bounding box center [599, 141] width 5 height 7
click at [567, 128] on div "Edit" at bounding box center [567, 127] width 46 height 13
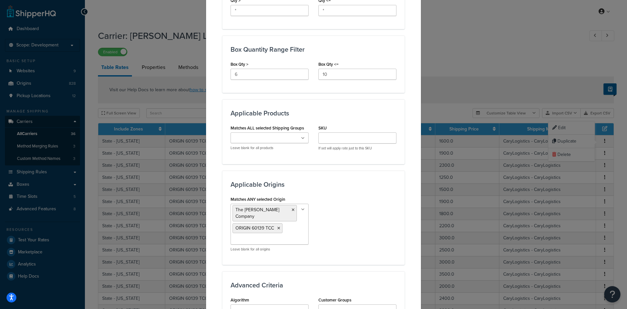
scroll to position [327, 0]
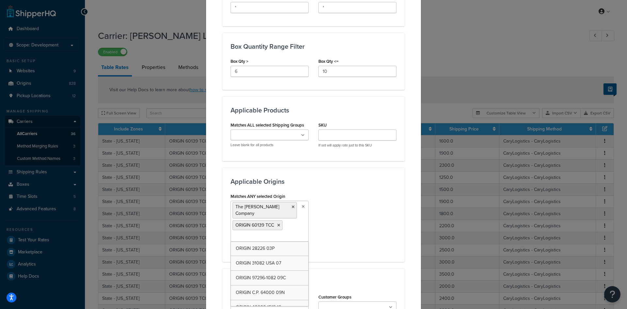
click at [285, 229] on ul "The Cary Company ORIGIN 60139 TCC" at bounding box center [270, 221] width 78 height 41
type input "60101"
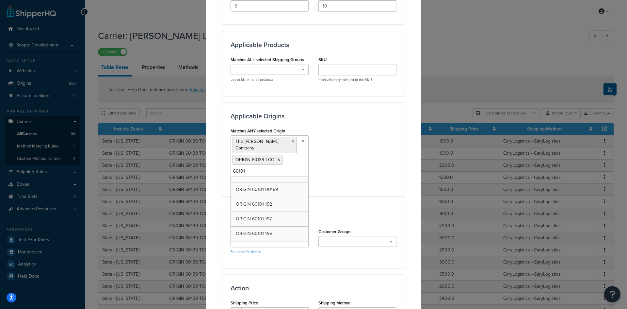
scroll to position [0, 0]
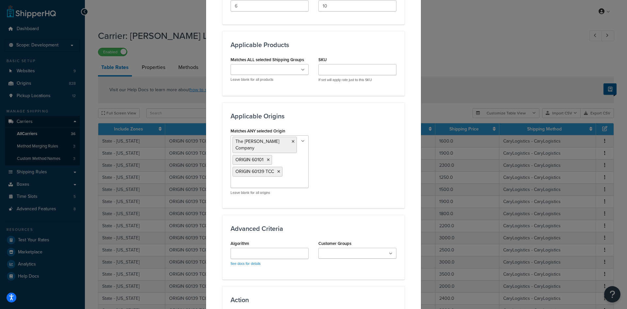
click at [343, 171] on div "Matches ANY selected Origin The Cary Company ORIGIN 60101 ORIGIN 60139 TCC ORIG…" at bounding box center [314, 163] width 176 height 74
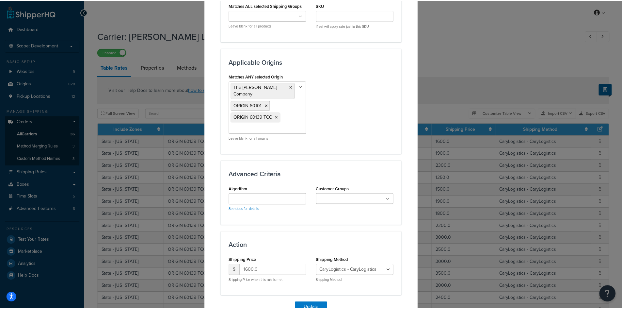
scroll to position [475, 0]
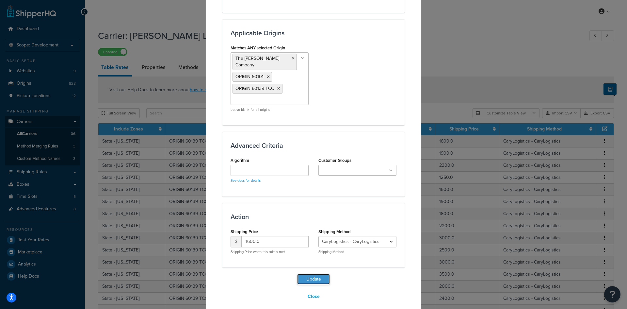
click at [315, 274] on button "Update" at bounding box center [313, 279] width 33 height 10
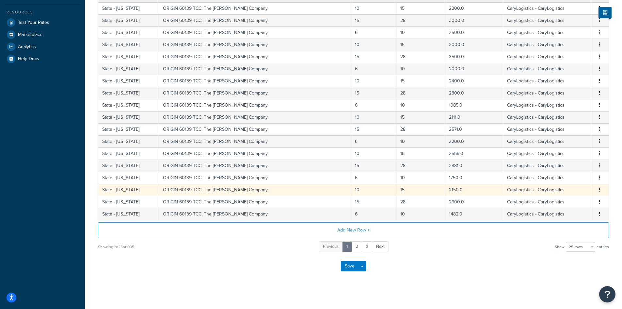
scroll to position [220, 0]
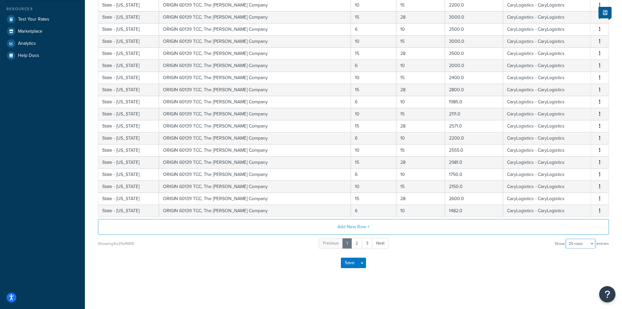
click at [578, 245] on select "10 rows 15 rows 25 rows 50 rows 100 rows 1000 rows" at bounding box center [580, 243] width 29 height 10
select select "50"
click at [567, 238] on select "10 rows 15 rows 25 rows 50 rows 100 rows 1000 rows" at bounding box center [580, 243] width 29 height 10
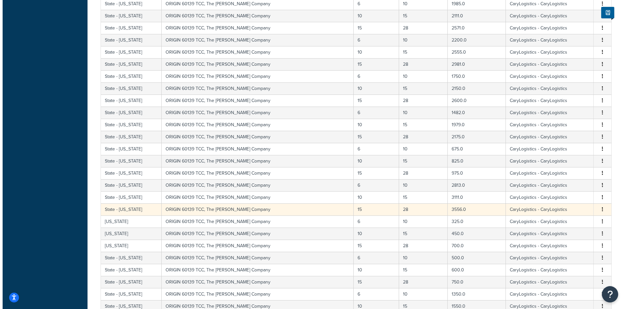
scroll to position [351, 0]
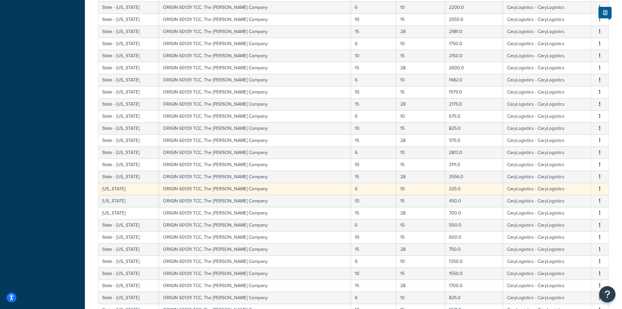
click at [602, 188] on button "button" at bounding box center [599, 188] width 5 height 7
click at [572, 179] on div "Edit" at bounding box center [567, 175] width 46 height 13
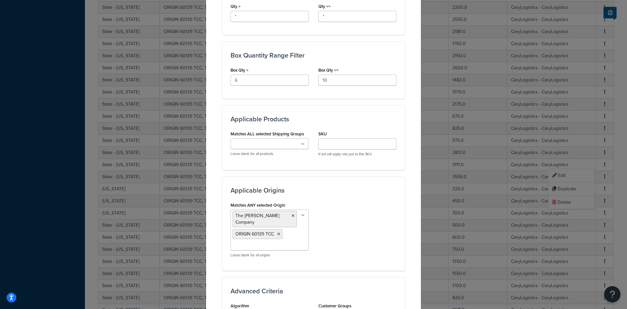
scroll to position [327, 0]
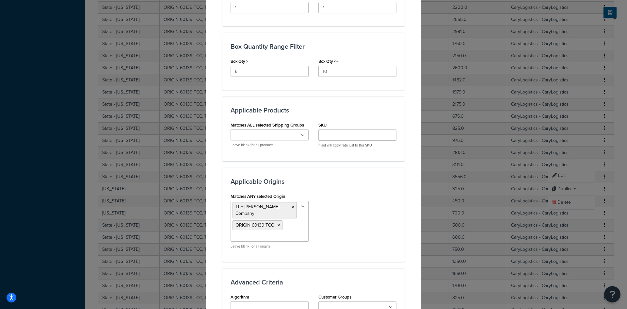
click at [286, 223] on ul "The Cary Company ORIGIN 60139 TCC" at bounding box center [270, 221] width 78 height 41
type input "60101"
drag, startPoint x: 277, startPoint y: 241, endPoint x: 287, endPoint y: 241, distance: 9.8
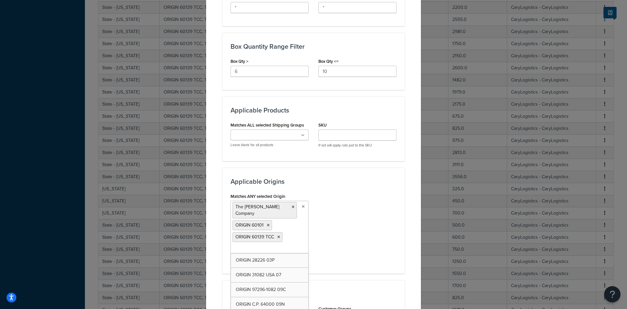
click at [356, 224] on div "Matches ANY selected Origin The Cary Company ORIGIN 60101 ORIGIN 60139 TCC ORIG…" at bounding box center [314, 228] width 176 height 74
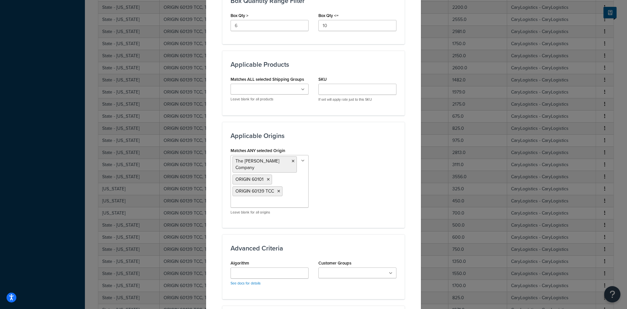
scroll to position [457, 0]
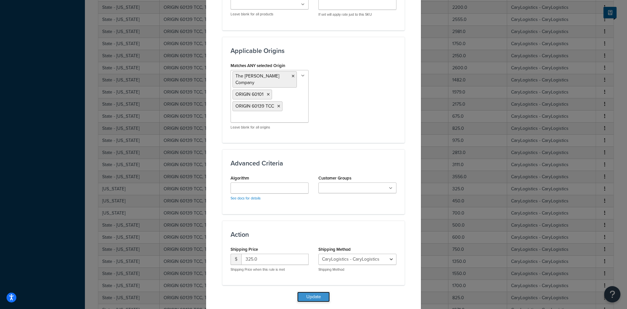
click at [318, 293] on button "Update" at bounding box center [313, 296] width 33 height 10
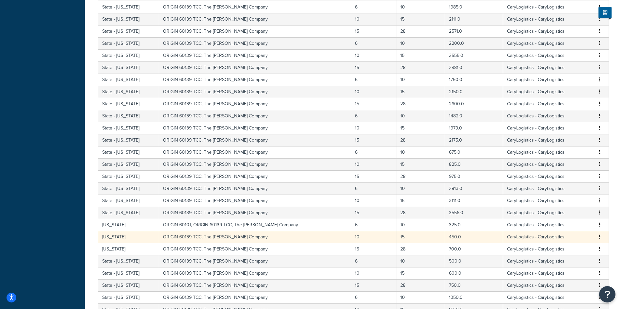
click at [598, 235] on button "button" at bounding box center [599, 236] width 5 height 7
click at [575, 228] on div "Edit" at bounding box center [567, 223] width 46 height 13
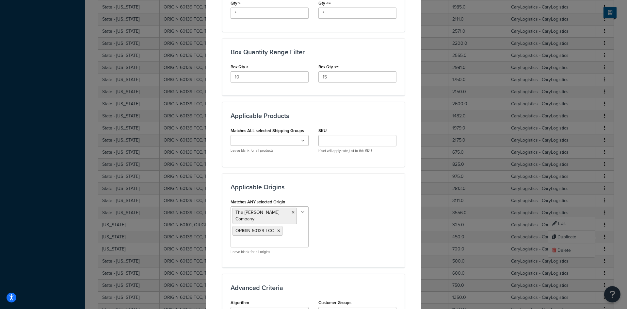
scroll to position [327, 0]
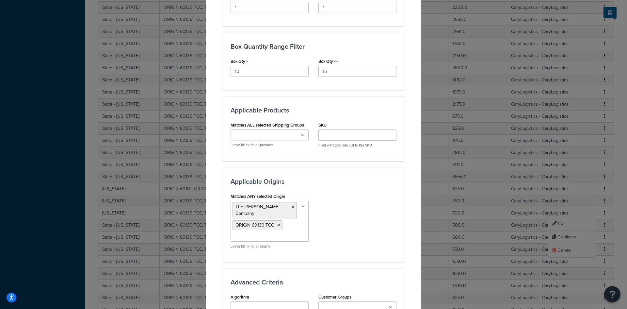
click at [291, 229] on ul "The Cary Company ORIGIN 60139 TCC" at bounding box center [270, 221] width 78 height 41
type input "60101"
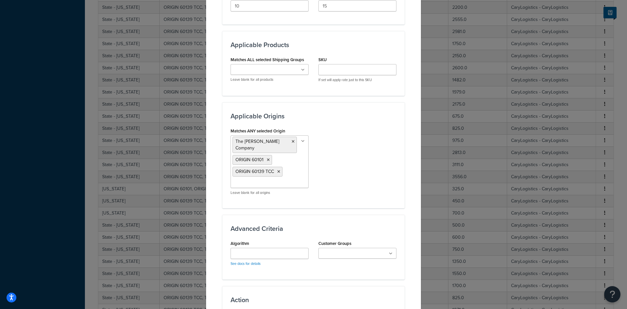
click at [361, 186] on div "Matches ANY selected Origin The Cary Company ORIGIN 60101 ORIGIN 60139 TCC ORIG…" at bounding box center [314, 163] width 176 height 74
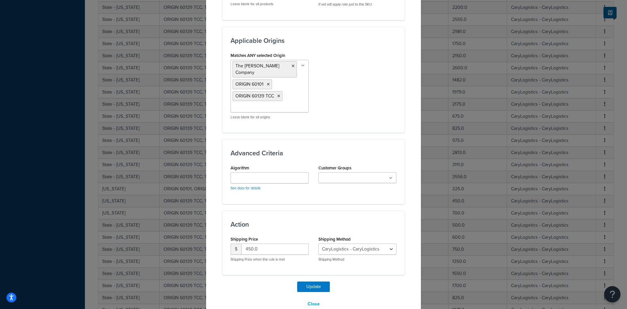
scroll to position [475, 0]
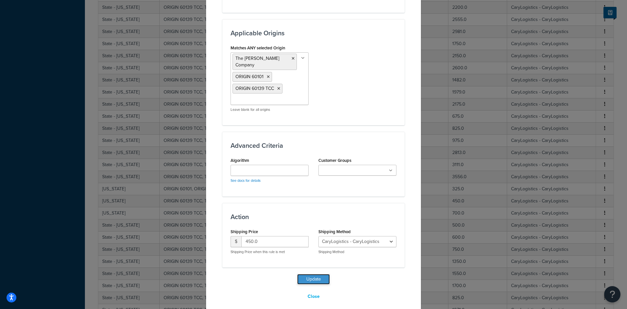
click at [318, 275] on button "Update" at bounding box center [313, 279] width 33 height 10
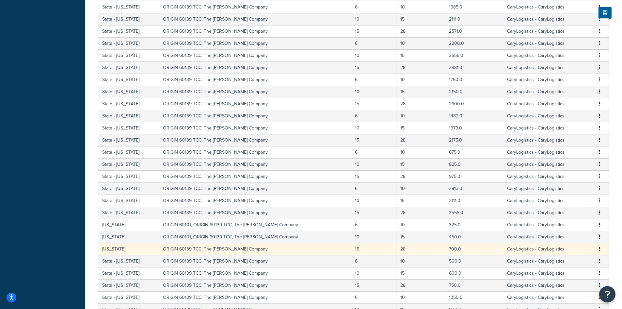
click at [599, 249] on button "button" at bounding box center [599, 248] width 5 height 7
click at [575, 235] on div "Edit" at bounding box center [567, 235] width 46 height 13
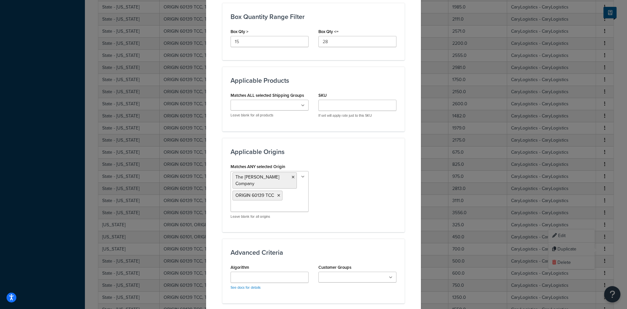
scroll to position [359, 0]
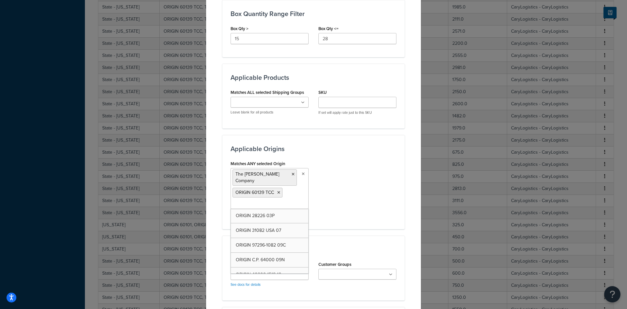
drag, startPoint x: 288, startPoint y: 199, endPoint x: 295, endPoint y: 194, distance: 8.4
click at [289, 198] on ul "The Cary Company ORIGIN 60139 TCC" at bounding box center [270, 188] width 78 height 41
type input "60101"
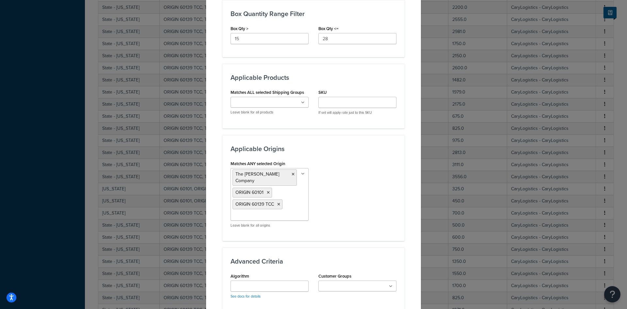
click at [361, 198] on div "Matches ANY selected Origin The Cary Company ORIGIN 60101 ORIGIN 60139 TCC ORIG…" at bounding box center [314, 196] width 176 height 74
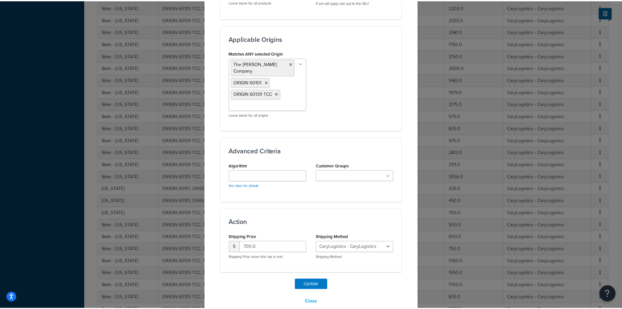
scroll to position [475, 0]
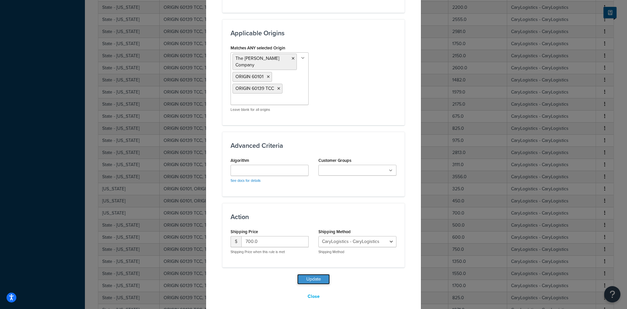
click at [316, 274] on button "Update" at bounding box center [313, 279] width 33 height 10
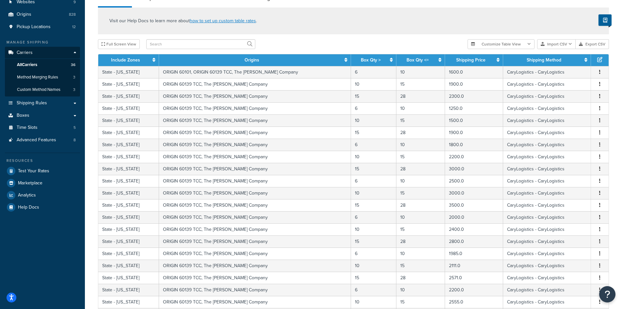
scroll to position [0, 0]
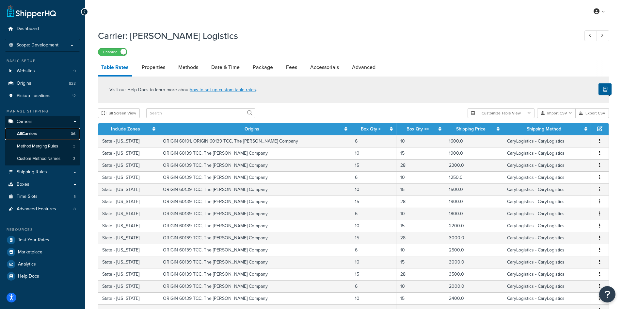
click at [34, 128] on link "All Carriers 36" at bounding box center [42, 134] width 75 height 12
drag, startPoint x: 34, startPoint y: 131, endPoint x: 38, endPoint y: 132, distance: 4.3
click at [34, 131] on span "All Carriers" at bounding box center [27, 134] width 20 height 6
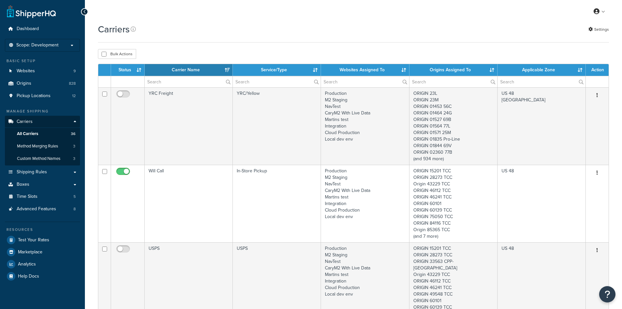
select select "15"
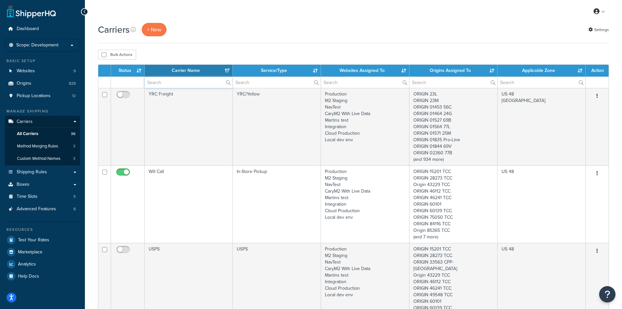
click at [181, 84] on input "text" at bounding box center [189, 82] width 88 height 11
type input "a"
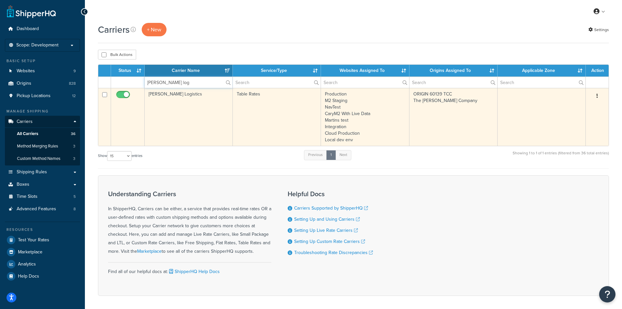
type input "[PERSON_NAME] log"
click at [597, 94] on icon "button" at bounding box center [597, 95] width 1 height 5
click at [583, 107] on link "Edit" at bounding box center [571, 108] width 52 height 13
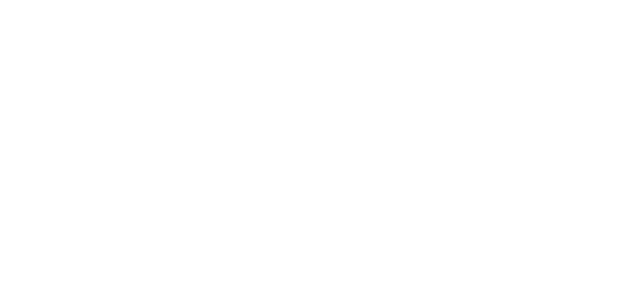
select select "25"
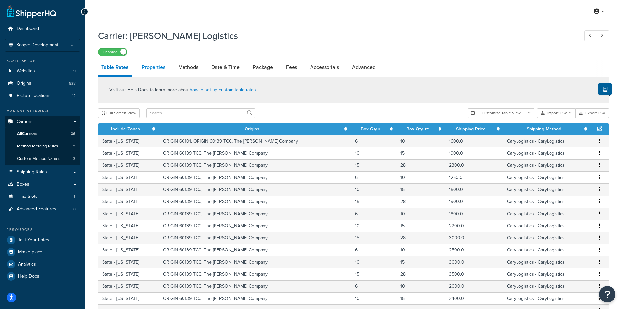
click at [163, 70] on link "Properties" at bounding box center [154, 67] width 30 height 16
select select "HIGHEST"
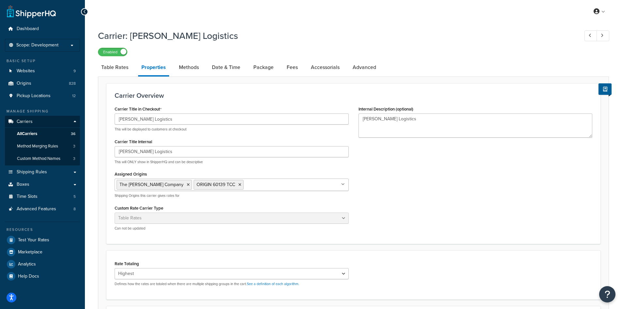
click at [250, 178] on div "Assigned Origins The [PERSON_NAME] Company ORIGIN 60139 TCC All Origins ORIGIN …" at bounding box center [232, 183] width 234 height 29
click at [253, 184] on input "Assigned Origins" at bounding box center [274, 184] width 58 height 7
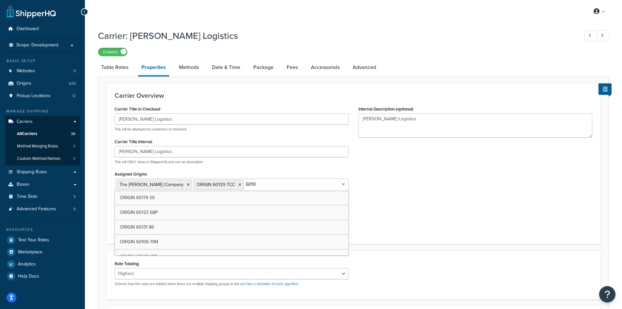
type input "60101"
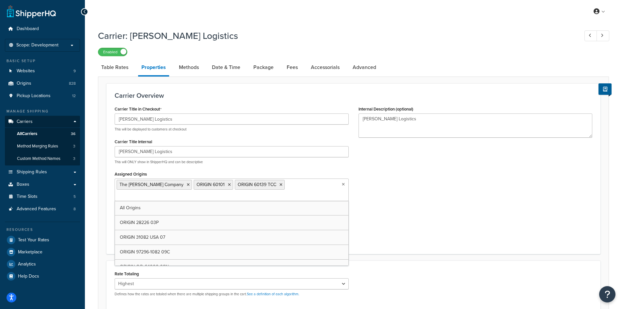
click at [174, 192] on input "Assigned Origins" at bounding box center [146, 195] width 58 height 7
type input "tcc"
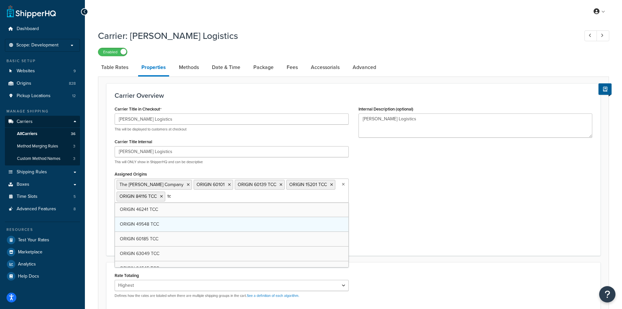
type input "t"
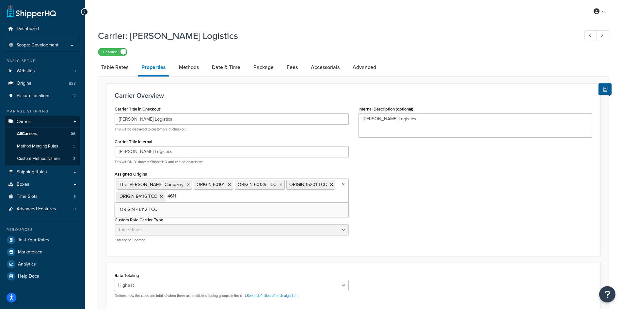
type input "46112"
type input "28273"
type input "75050"
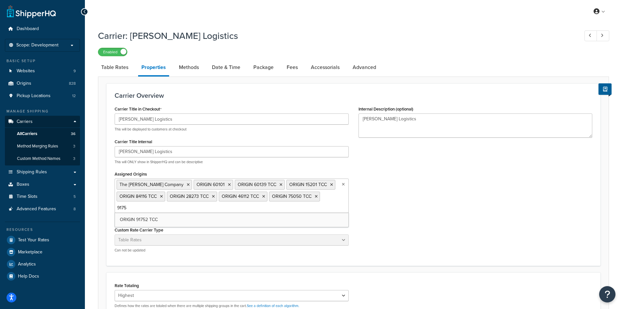
type input "91752"
type input "94551"
type input "9"
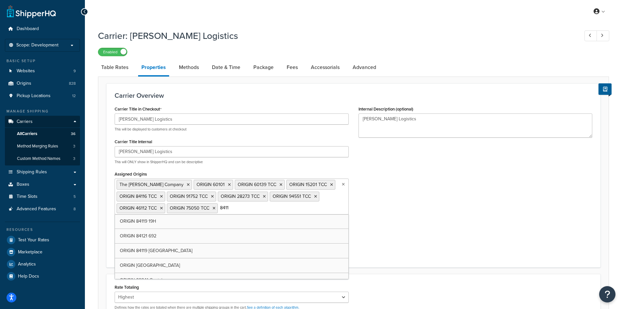
type input "84116"
click at [443, 213] on div "Carrier Title in Checkout [PERSON_NAME] Logistics This will be displayed to cus…" at bounding box center [354, 181] width 488 height 155
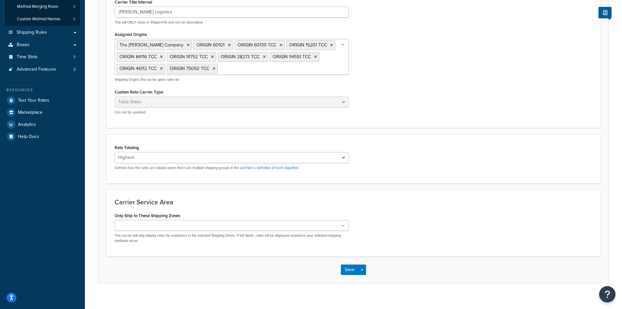
scroll to position [147, 0]
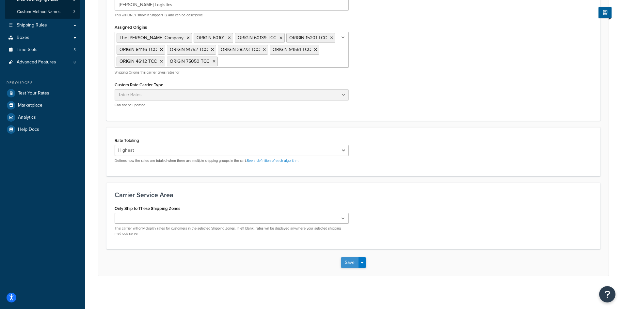
click at [344, 259] on button "Save" at bounding box center [350, 262] width 18 height 10
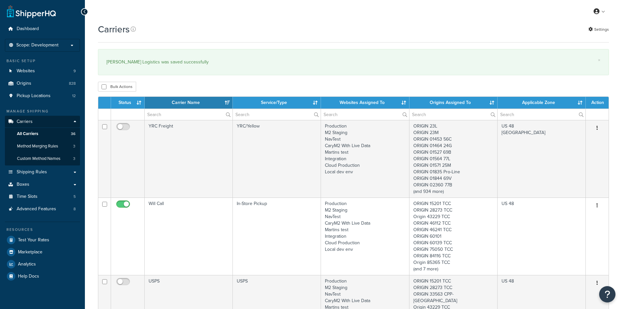
select select "15"
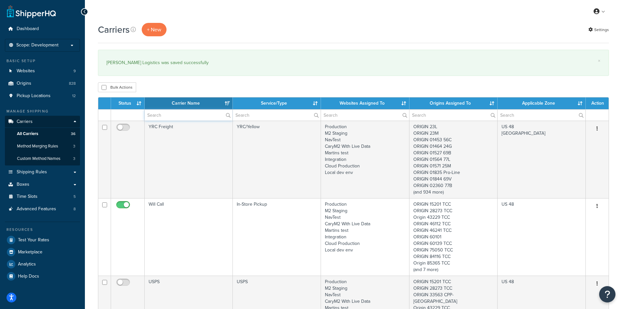
click at [164, 112] on input "text" at bounding box center [189, 114] width 88 height 11
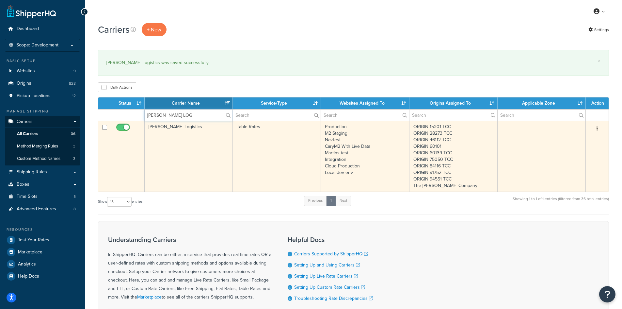
type input "[PERSON_NAME] LOG"
click at [597, 130] on icon "button" at bounding box center [597, 128] width 1 height 5
click at [581, 139] on link "Edit" at bounding box center [571, 141] width 52 height 13
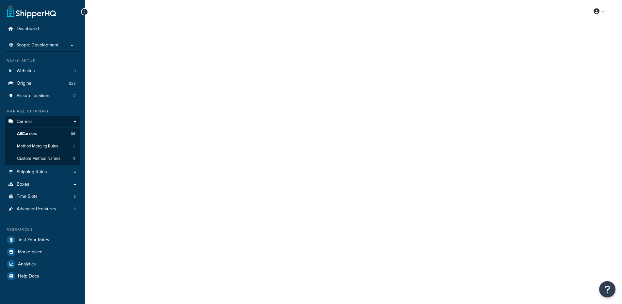
select select "25"
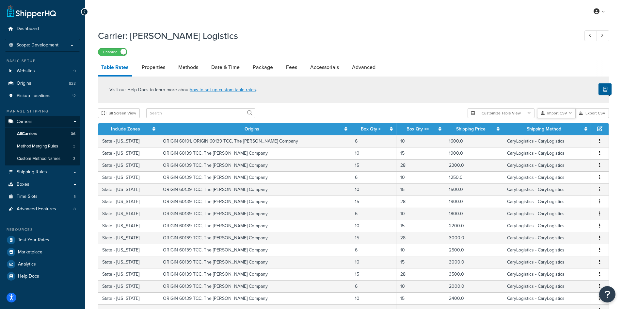
click at [560, 115] on button "Import CSV" at bounding box center [556, 113] width 39 height 10
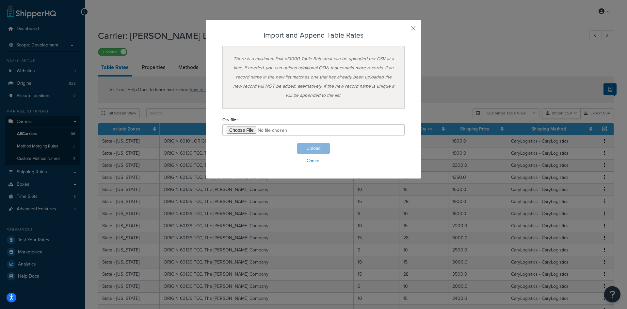
click at [561, 118] on div "Customize Table View Show all columns Show selected columns Import CSV Import a…" at bounding box center [543, 113] width 141 height 10
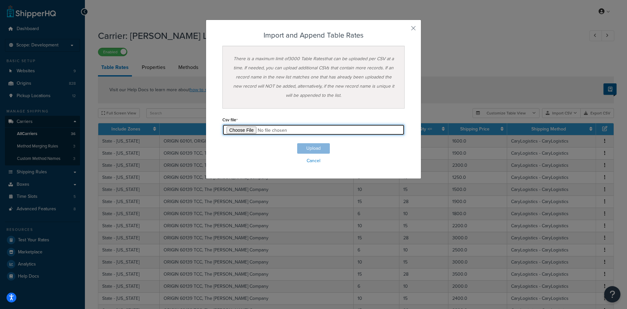
click at [241, 126] on input "file" at bounding box center [313, 129] width 182 height 11
type input "C:\fakepath\Il-Test1.csv"
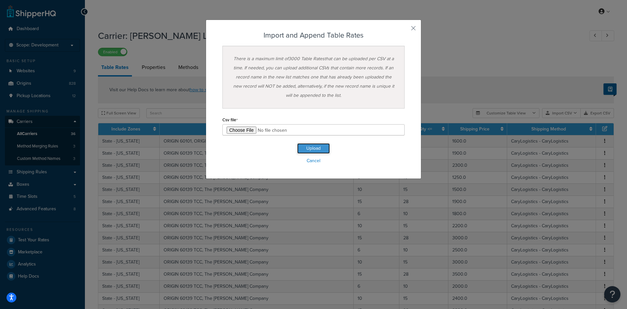
click at [311, 149] on button "Upload" at bounding box center [313, 148] width 33 height 10
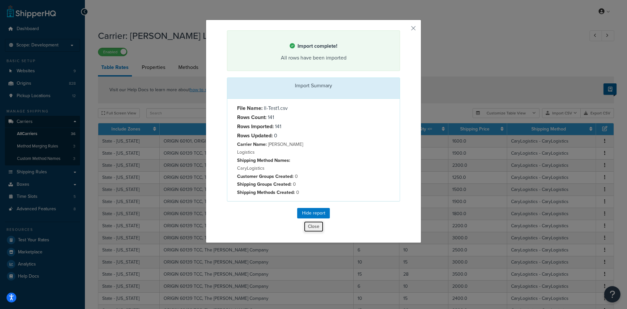
click at [309, 221] on button "Close" at bounding box center [314, 226] width 20 height 11
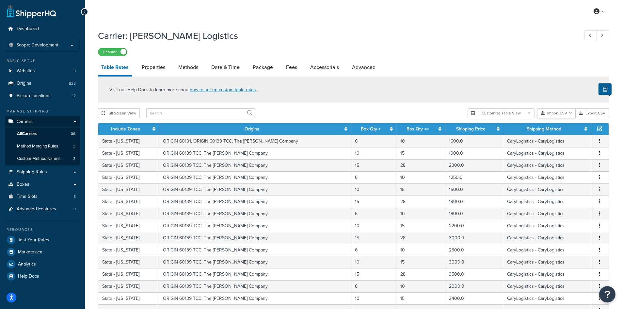
click at [546, 113] on button "Import CSV" at bounding box center [556, 113] width 39 height 10
click at [558, 118] on div "Customize Table View Show all columns Show selected columns Import CSV Import a…" at bounding box center [538, 113] width 141 height 10
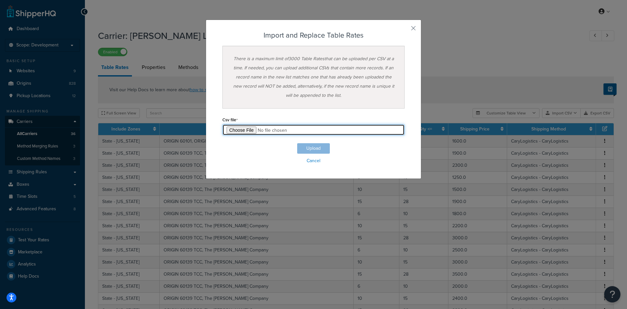
click at [245, 127] on input "file" at bounding box center [313, 129] width 182 height 11
type input "C:\fakepath\[DATE]-CaryLogistics_TableRates-All-sb1.csv"
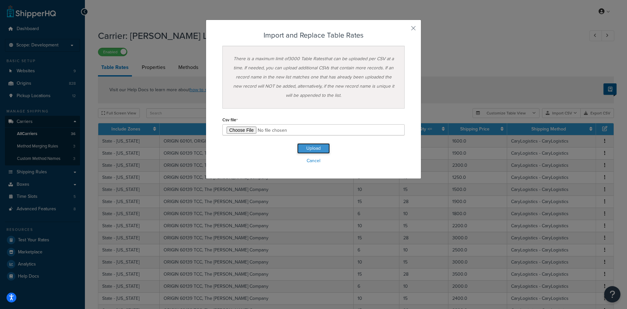
click at [314, 149] on button "Upload" at bounding box center [313, 148] width 33 height 10
